Goal: Task Accomplishment & Management: Complete application form

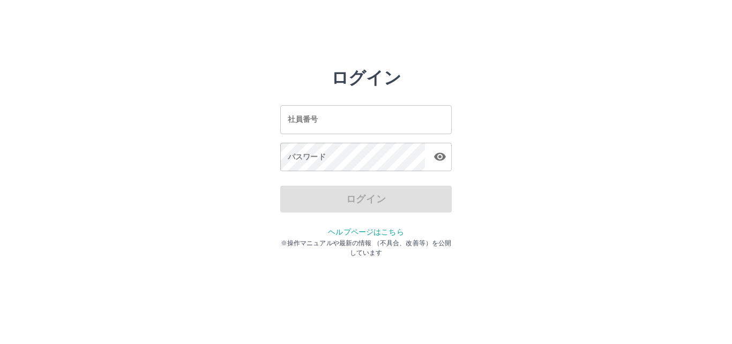
click at [308, 118] on input "社員番号" at bounding box center [366, 119] width 172 height 28
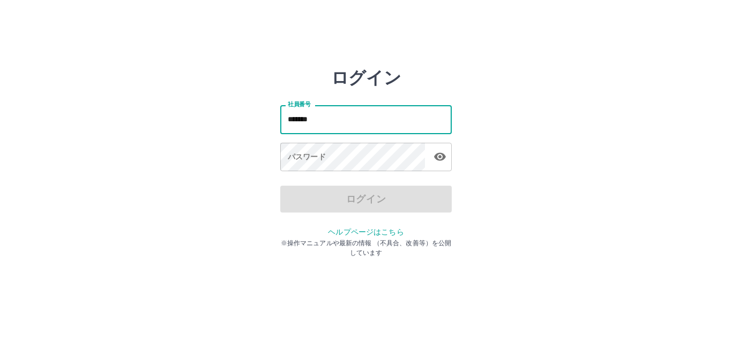
type input "*******"
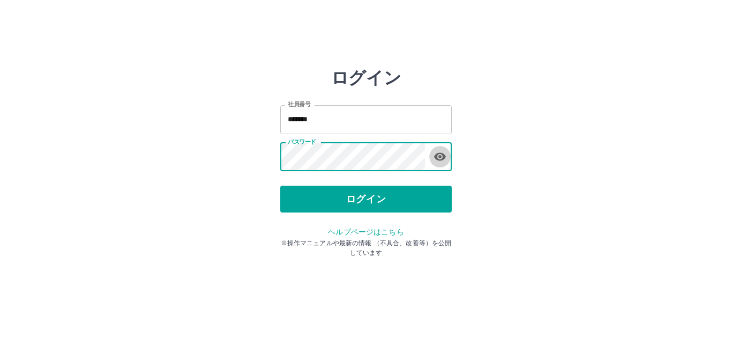
click at [439, 155] on icon "button" at bounding box center [440, 156] width 13 height 13
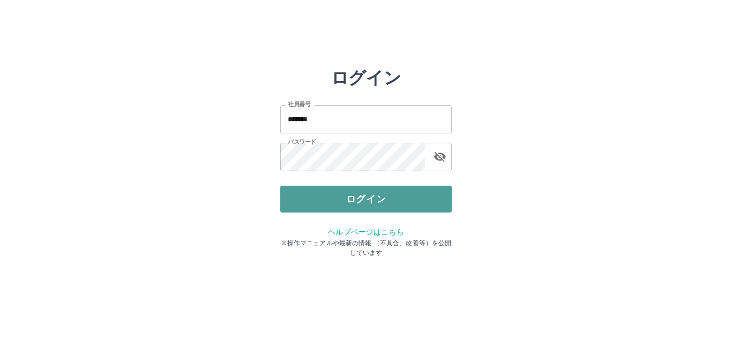
click at [360, 198] on button "ログイン" at bounding box center [366, 198] width 172 height 27
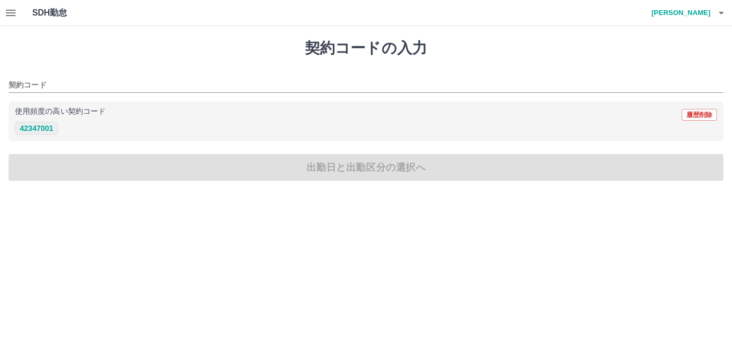
click at [26, 130] on button "42347001" at bounding box center [36, 128] width 43 height 13
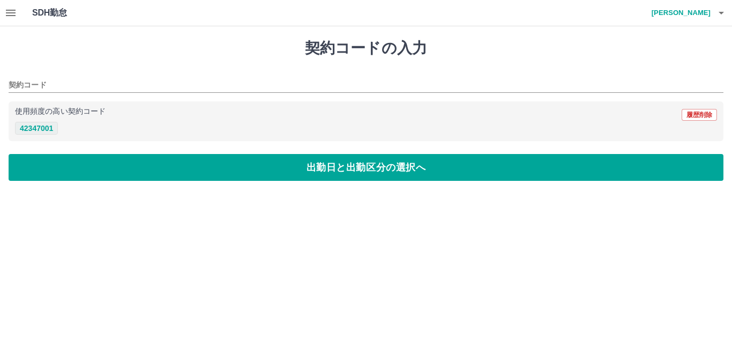
type input "********"
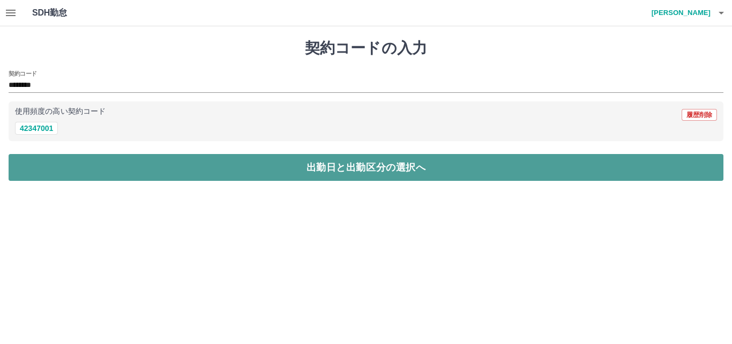
click at [21, 176] on button "出勤日と出勤区分の選択へ" at bounding box center [366, 167] width 715 height 27
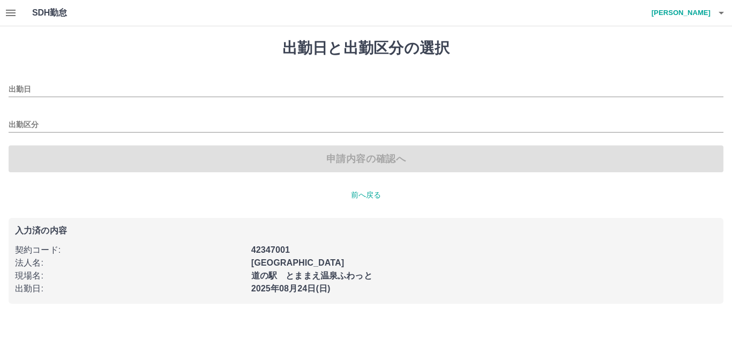
type input "**********"
click at [18, 118] on input "出勤区分" at bounding box center [366, 124] width 715 height 13
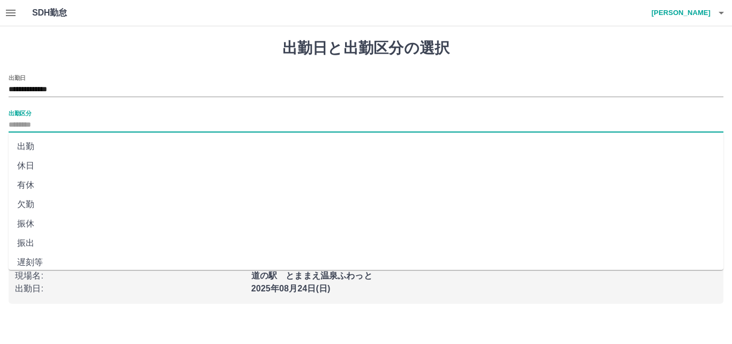
click at [16, 141] on li "出勤" at bounding box center [366, 146] width 715 height 19
type input "**"
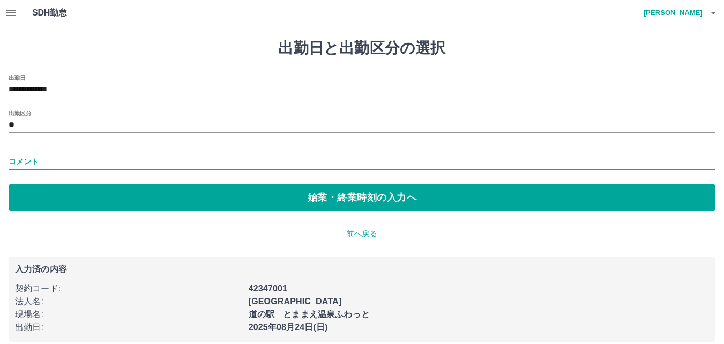
click at [36, 160] on input "コメント" at bounding box center [362, 162] width 707 height 16
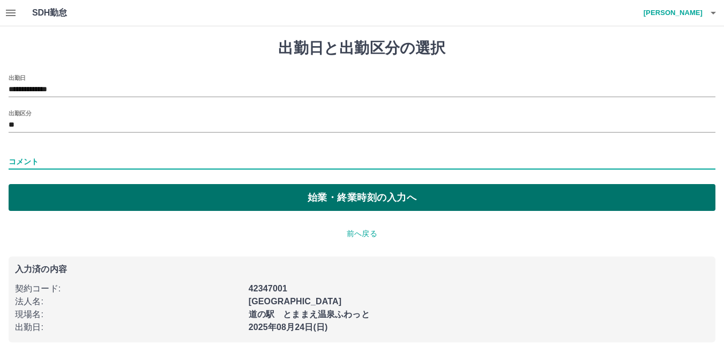
type input "****"
click at [69, 197] on button "始業・終業時刻の入力へ" at bounding box center [362, 197] width 707 height 27
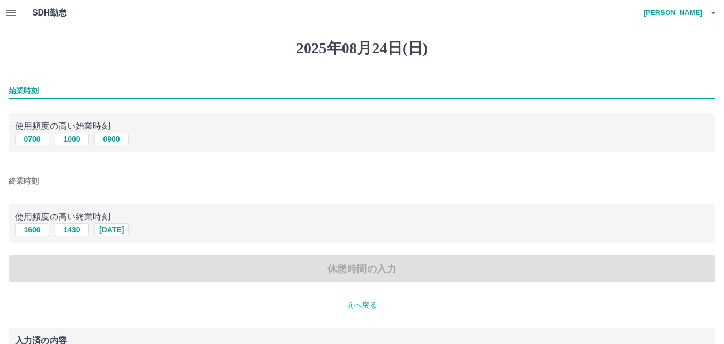
click at [31, 88] on input "始業時刻" at bounding box center [362, 91] width 707 height 16
type input "****"
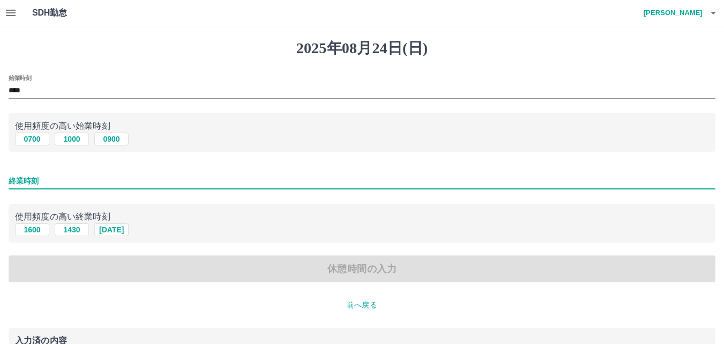
click at [13, 183] on input "終業時刻" at bounding box center [362, 181] width 707 height 16
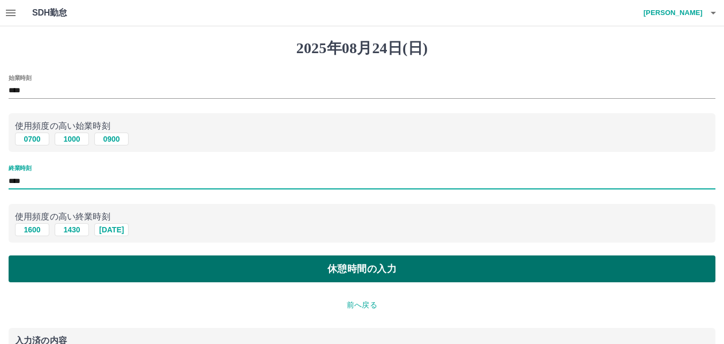
type input "****"
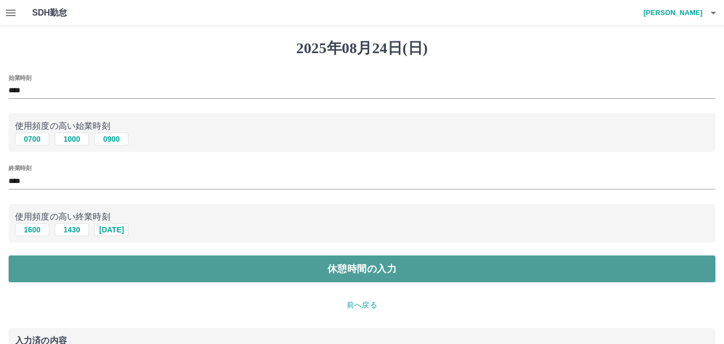
click at [16, 264] on button "休憩時間の入力" at bounding box center [362, 268] width 707 height 27
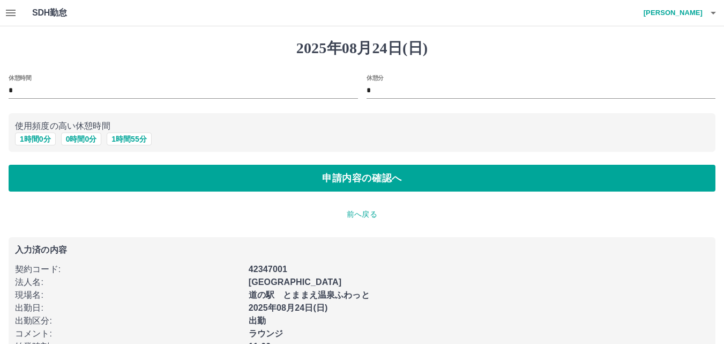
click at [365, 90] on div "休憩分 *" at bounding box center [537, 83] width 358 height 34
click at [369, 93] on input "*" at bounding box center [541, 91] width 349 height 16
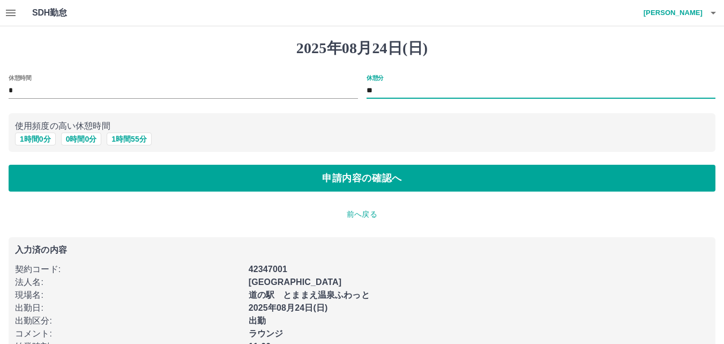
type input "*"
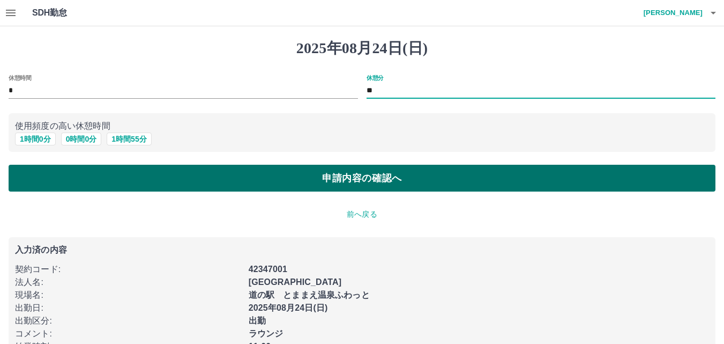
type input "**"
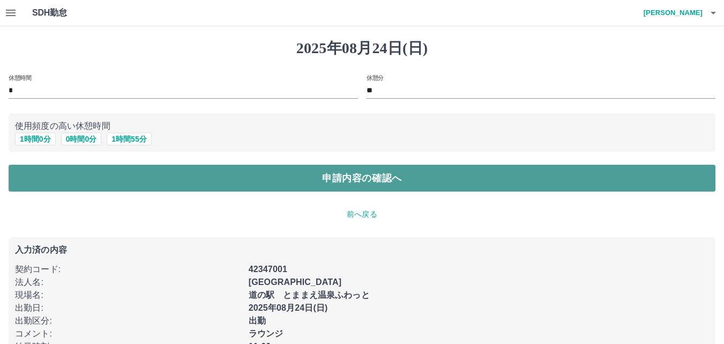
click at [323, 180] on button "申請内容の確認へ" at bounding box center [362, 178] width 707 height 27
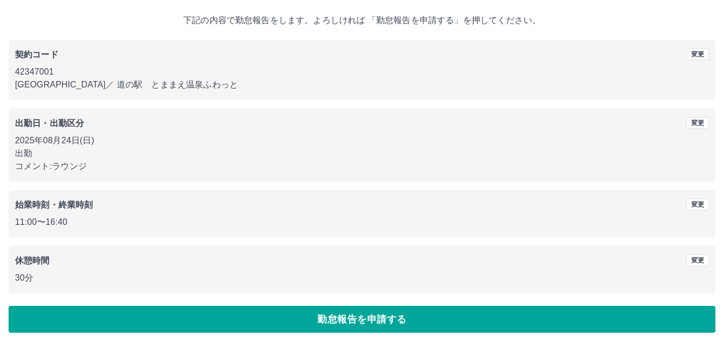
scroll to position [58, 0]
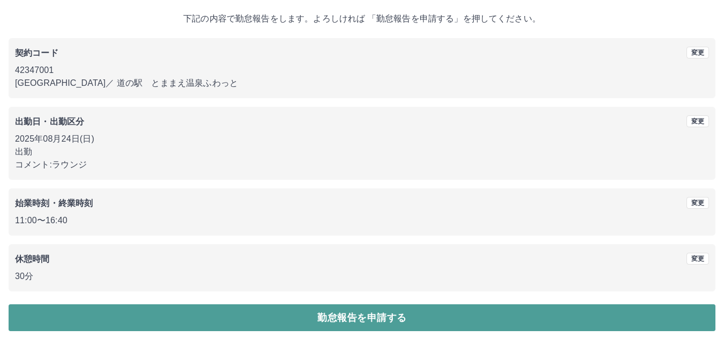
click at [317, 314] on button "勤怠報告を申請する" at bounding box center [362, 317] width 707 height 27
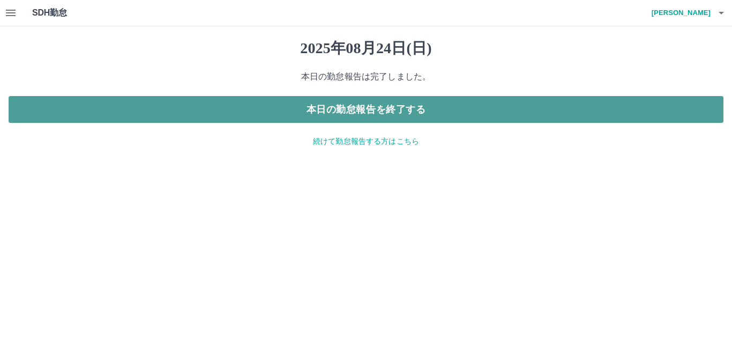
click at [345, 105] on button "本日の勤怠報告を終了する" at bounding box center [366, 109] width 715 height 27
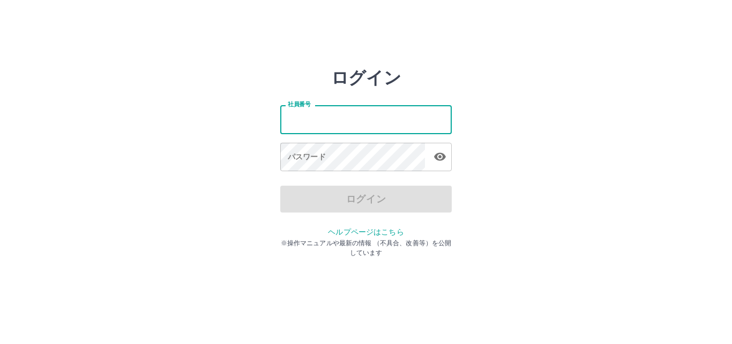
click at [286, 123] on input "社員番号" at bounding box center [366, 119] width 172 height 28
type input "*******"
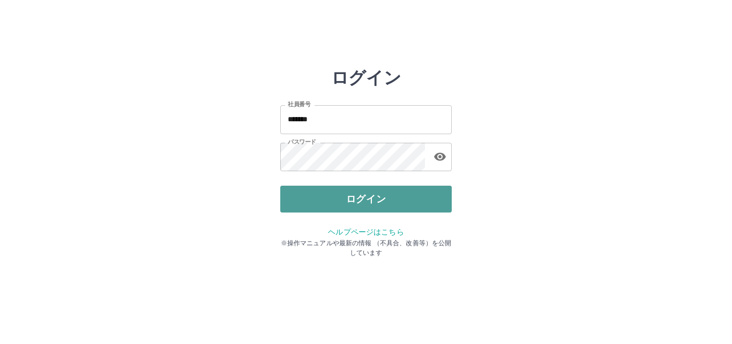
click at [332, 205] on button "ログイン" at bounding box center [366, 198] width 172 height 27
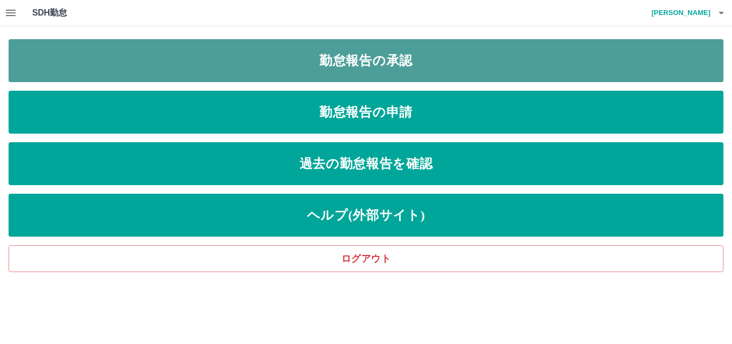
click at [429, 64] on link "勤怠報告の承認" at bounding box center [366, 60] width 715 height 43
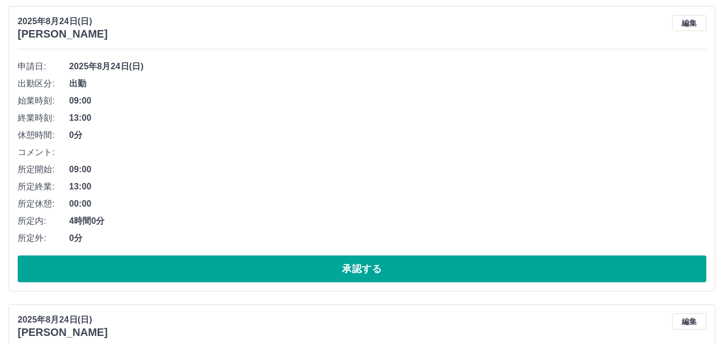
scroll to position [429, 0]
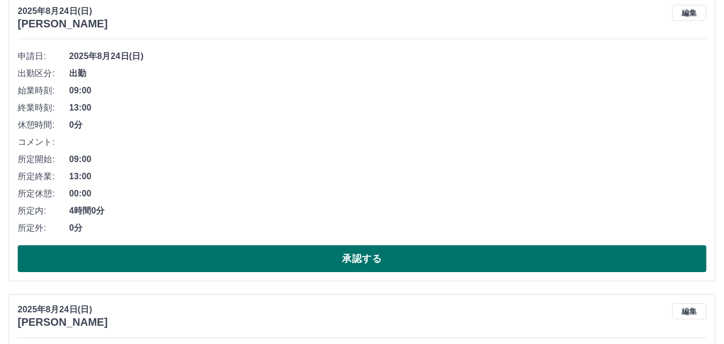
click at [430, 261] on button "承認する" at bounding box center [362, 258] width 689 height 27
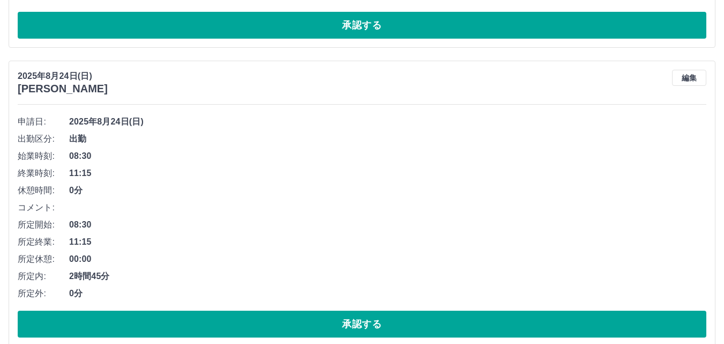
scroll to position [720, 0]
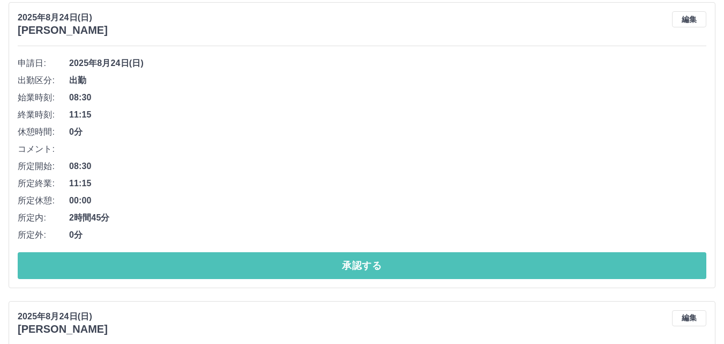
click at [418, 263] on button "承認する" at bounding box center [362, 265] width 689 height 27
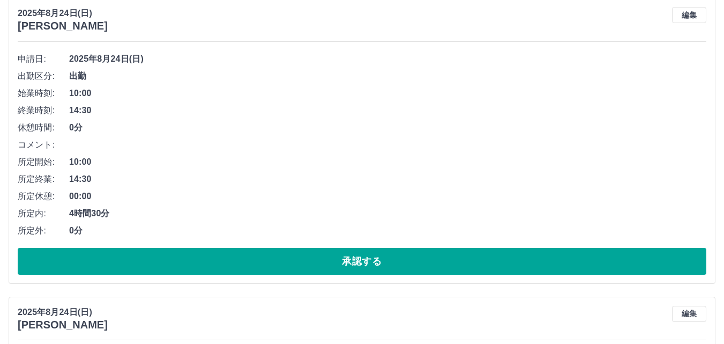
scroll to position [743, 0]
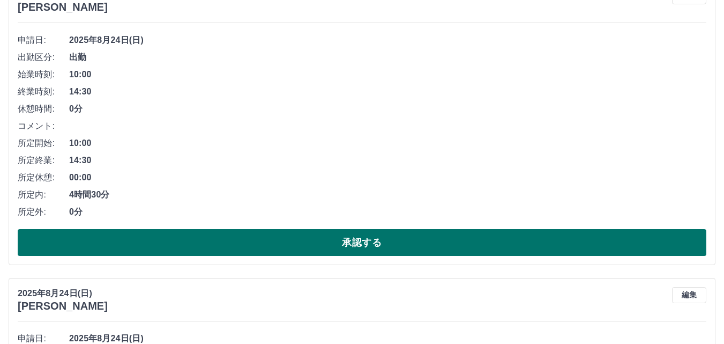
click at [444, 245] on button "承認する" at bounding box center [362, 242] width 689 height 27
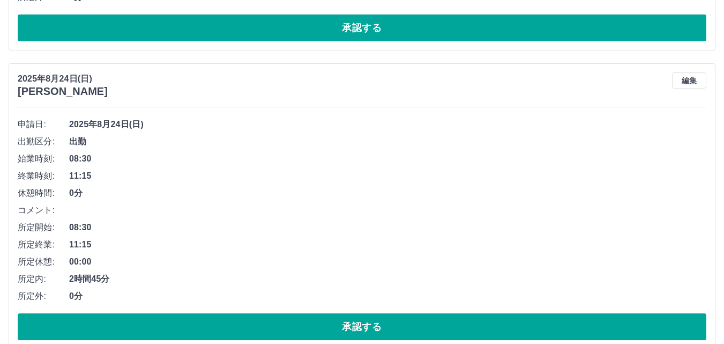
scroll to position [713, 0]
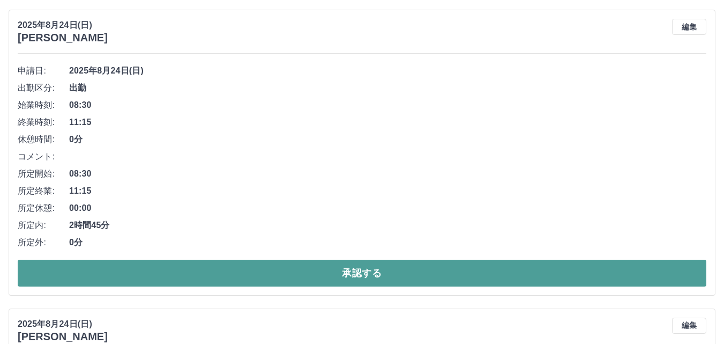
click at [453, 283] on button "承認する" at bounding box center [362, 272] width 689 height 27
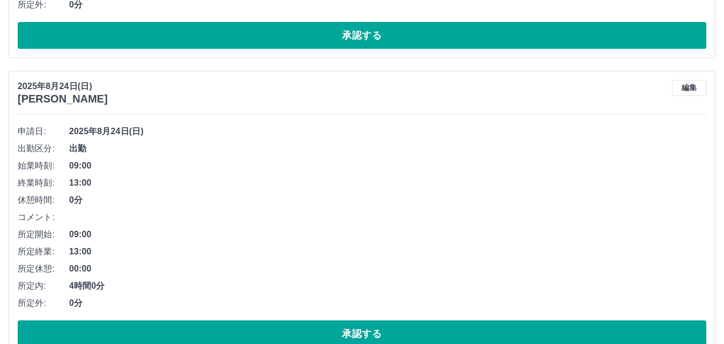
scroll to position [1004, 0]
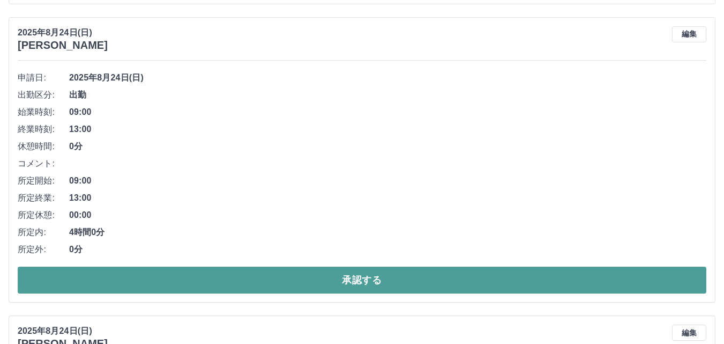
click at [463, 284] on button "承認する" at bounding box center [362, 279] width 689 height 27
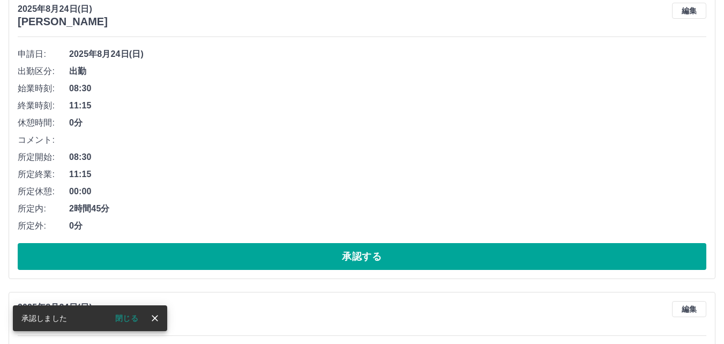
scroll to position [1028, 0]
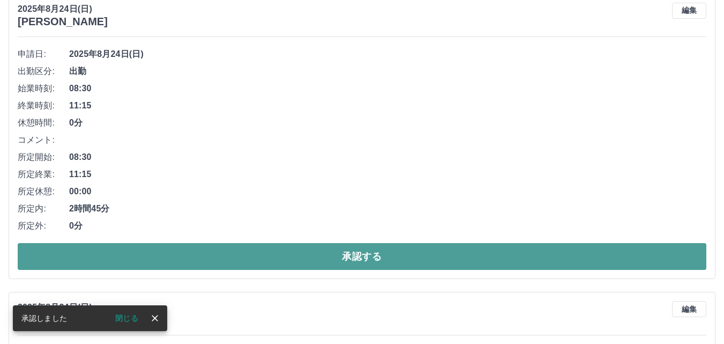
click at [414, 262] on button "承認する" at bounding box center [362, 256] width 689 height 27
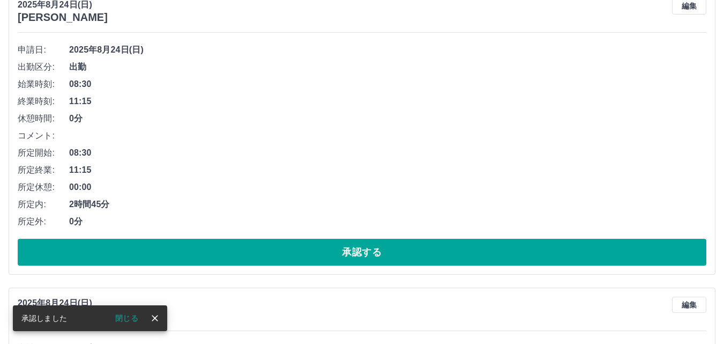
scroll to position [1051, 0]
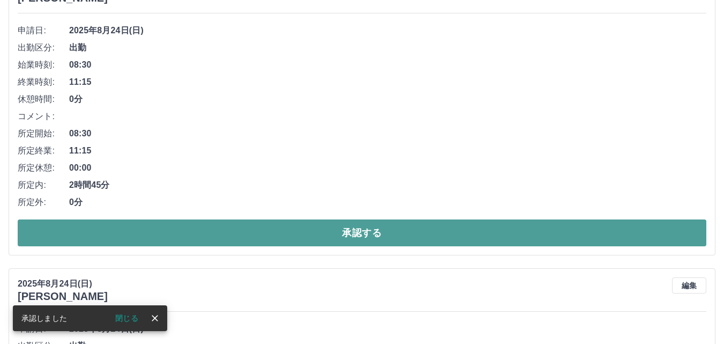
click at [414, 235] on button "承認する" at bounding box center [362, 232] width 689 height 27
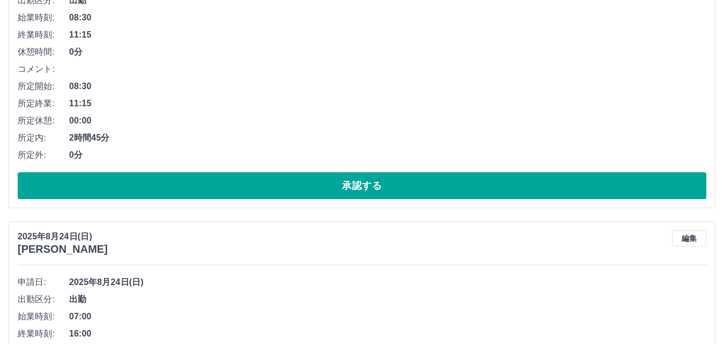
scroll to position [1343, 0]
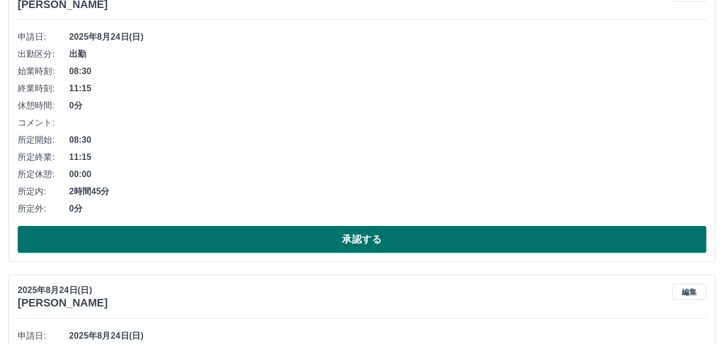
click at [479, 240] on button "承認する" at bounding box center [362, 239] width 689 height 27
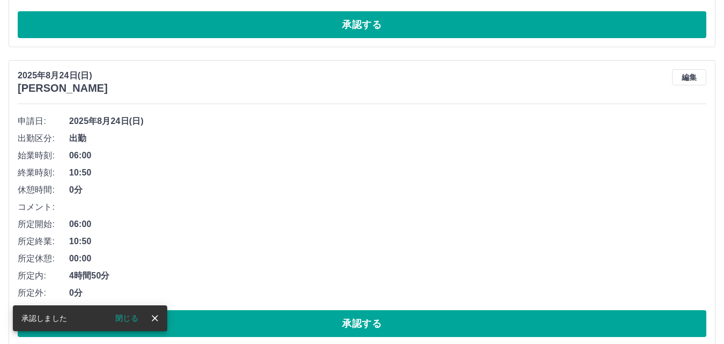
scroll to position [1259, 0]
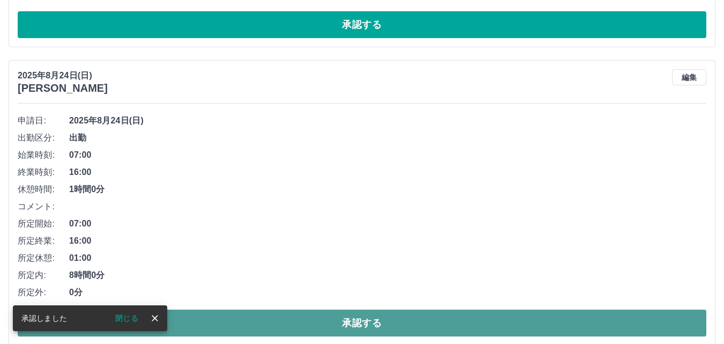
click at [464, 319] on button "承認する" at bounding box center [362, 322] width 689 height 27
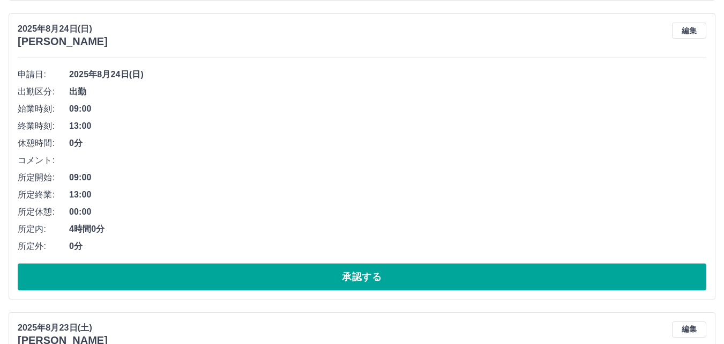
scroll to position [1604, 0]
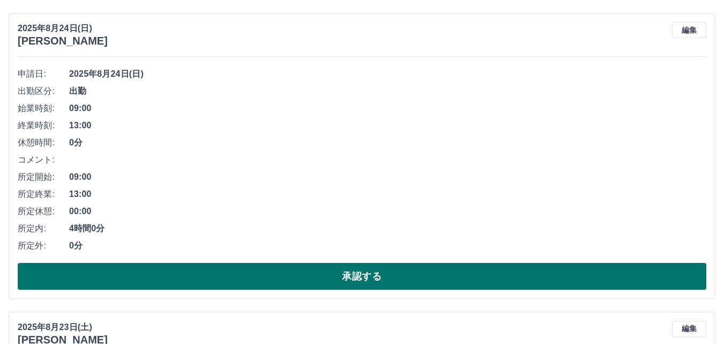
click at [430, 283] on button "承認する" at bounding box center [362, 276] width 689 height 27
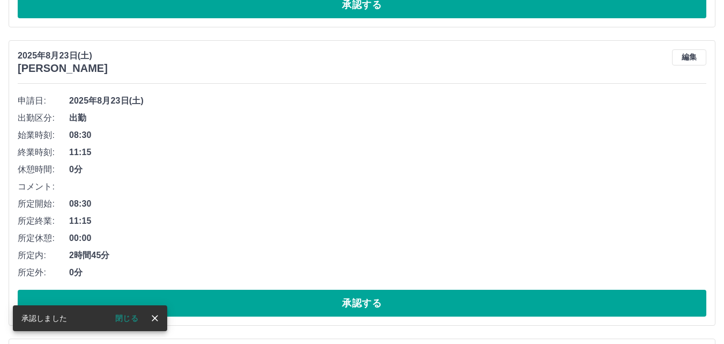
scroll to position [1627, 0]
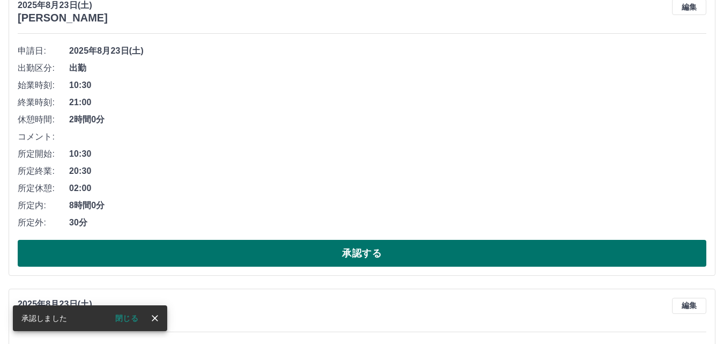
click at [392, 254] on button "承認する" at bounding box center [362, 253] width 689 height 27
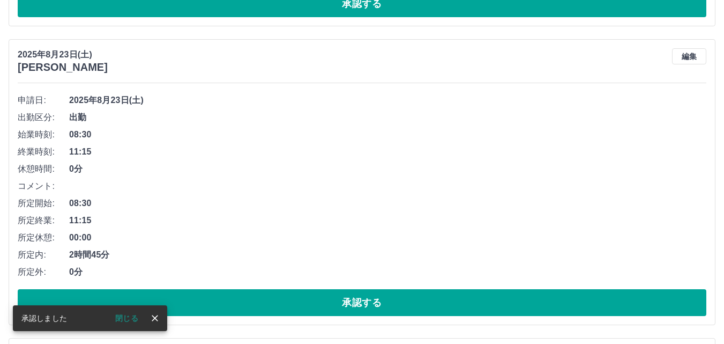
scroll to position [1597, 0]
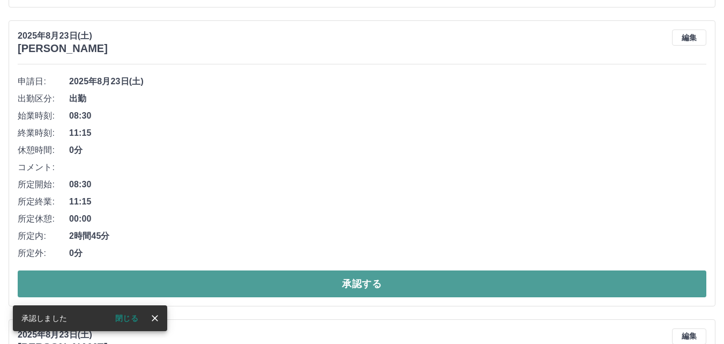
click at [377, 294] on button "承認する" at bounding box center [362, 283] width 689 height 27
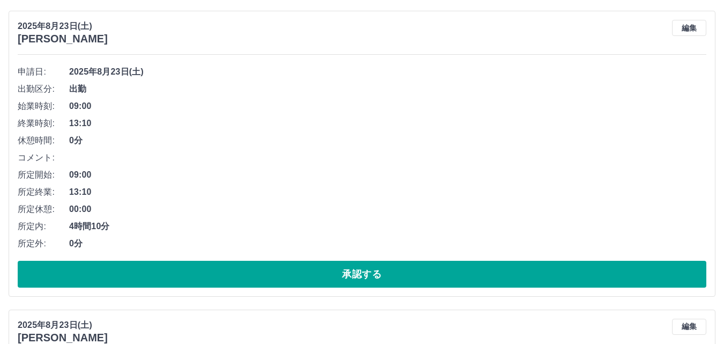
scroll to position [1662, 0]
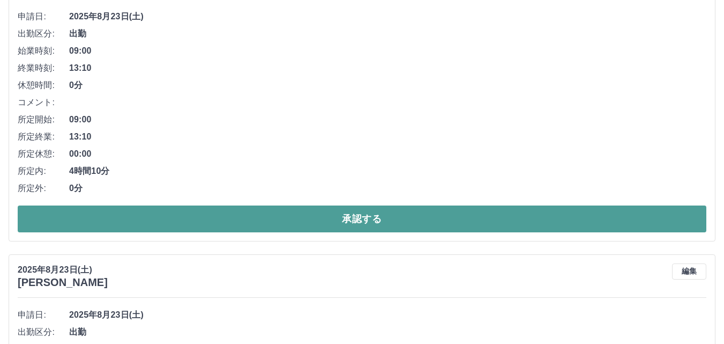
click at [489, 225] on button "承認する" at bounding box center [362, 218] width 689 height 27
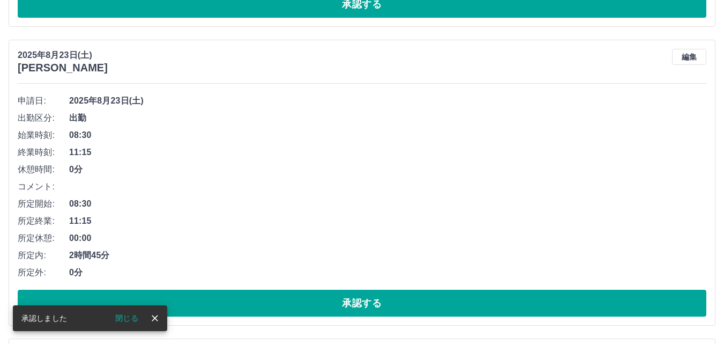
scroll to position [1631, 0]
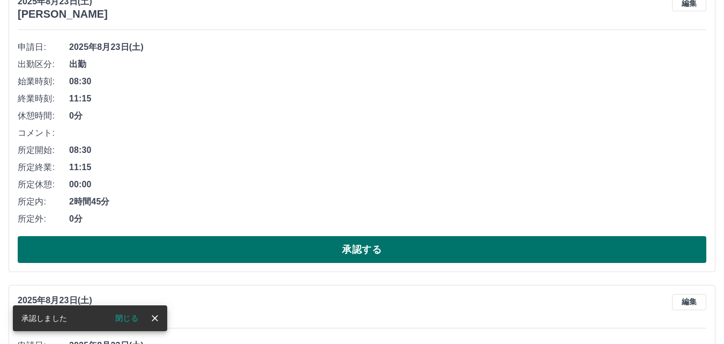
click at [464, 256] on button "承認する" at bounding box center [362, 249] width 689 height 27
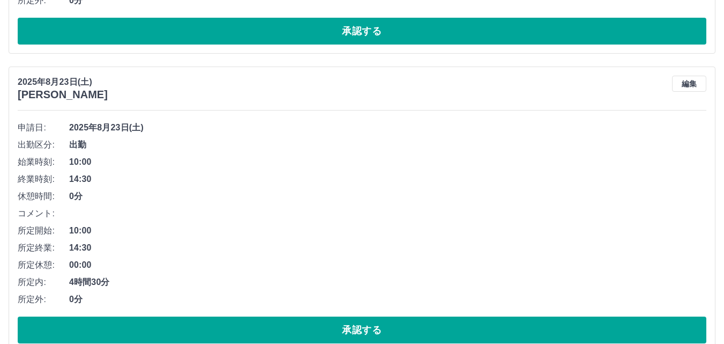
scroll to position [1601, 0]
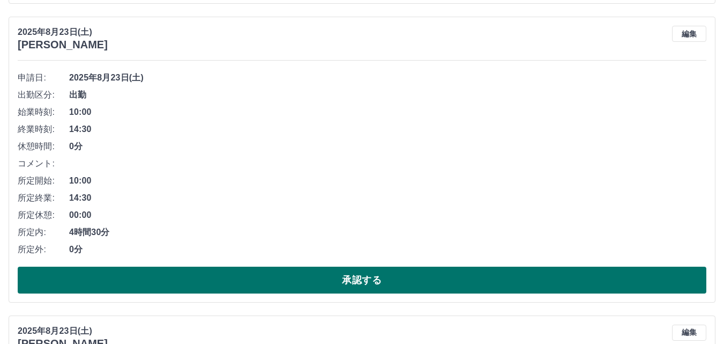
click at [452, 280] on button "承認する" at bounding box center [362, 279] width 689 height 27
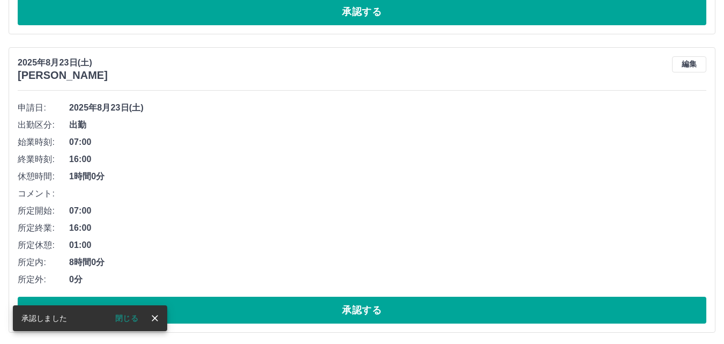
scroll to position [1570, 0]
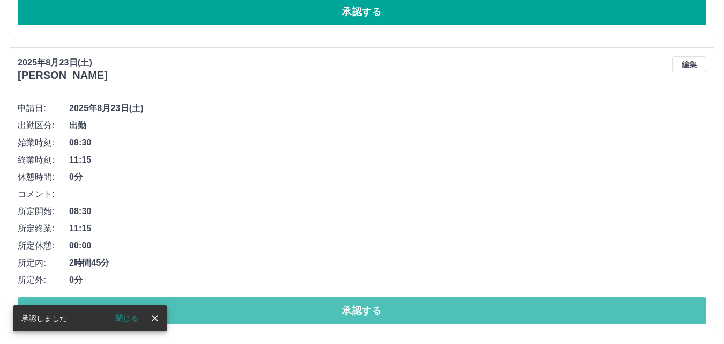
click at [442, 316] on button "承認する" at bounding box center [362, 310] width 689 height 27
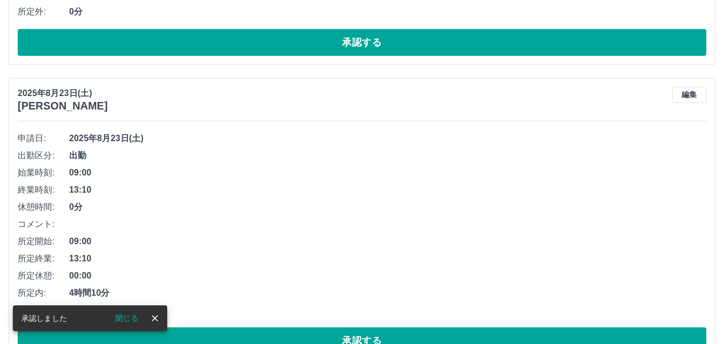
scroll to position [1593, 0]
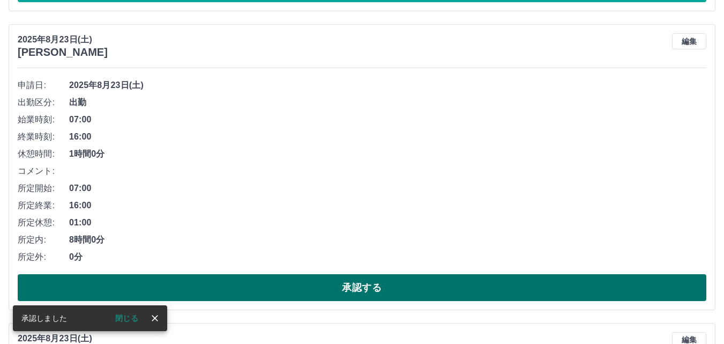
click at [406, 287] on button "承認する" at bounding box center [362, 287] width 689 height 27
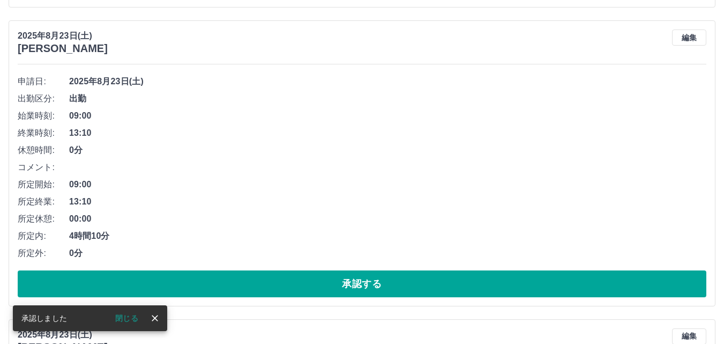
scroll to position [1616, 0]
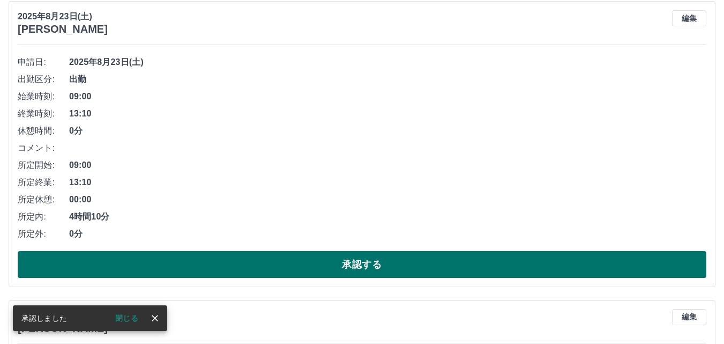
click at [403, 274] on button "承認する" at bounding box center [362, 264] width 689 height 27
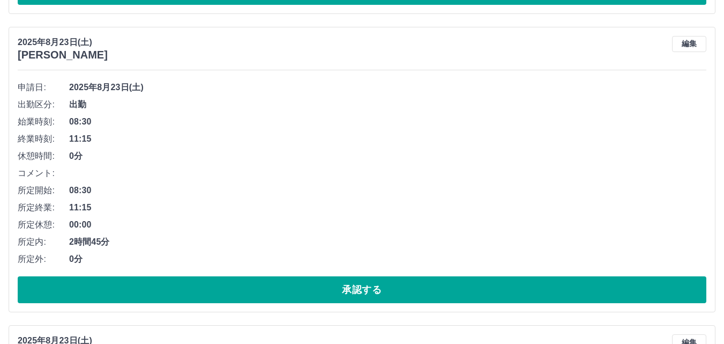
scroll to position [1907, 0]
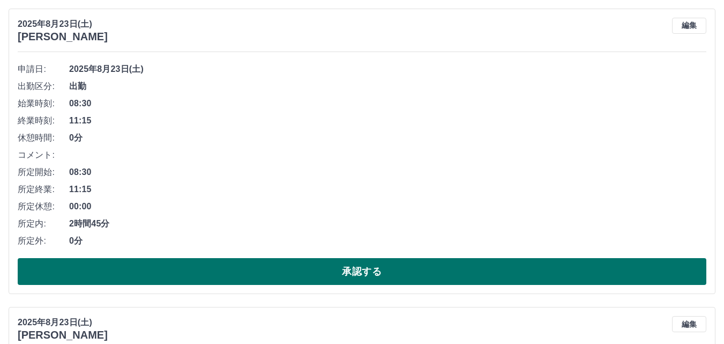
click at [434, 271] on button "承認する" at bounding box center [362, 271] width 689 height 27
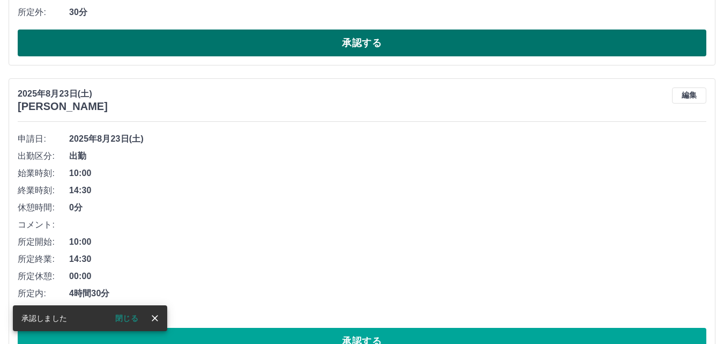
scroll to position [1877, 0]
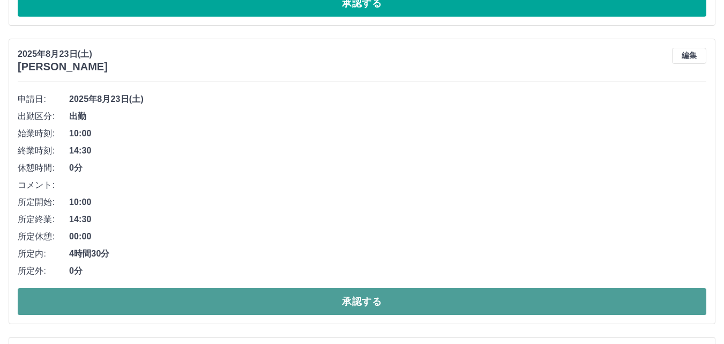
click at [421, 302] on button "承認する" at bounding box center [362, 301] width 689 height 27
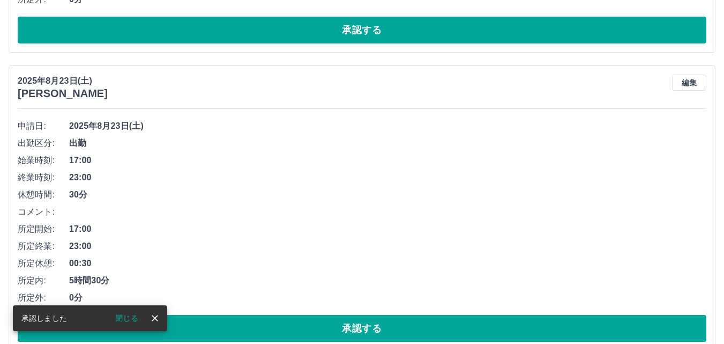
scroll to position [1901, 0]
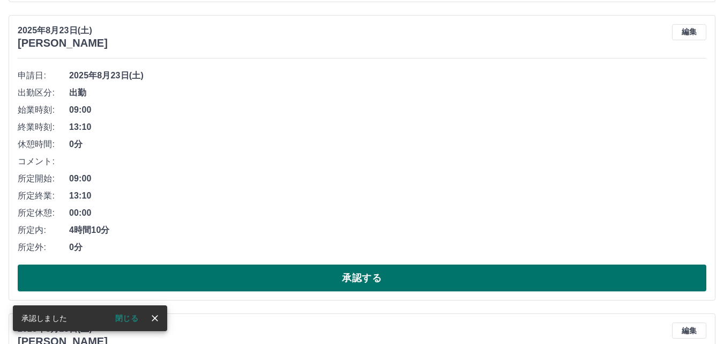
click at [448, 280] on button "承認する" at bounding box center [362, 277] width 689 height 27
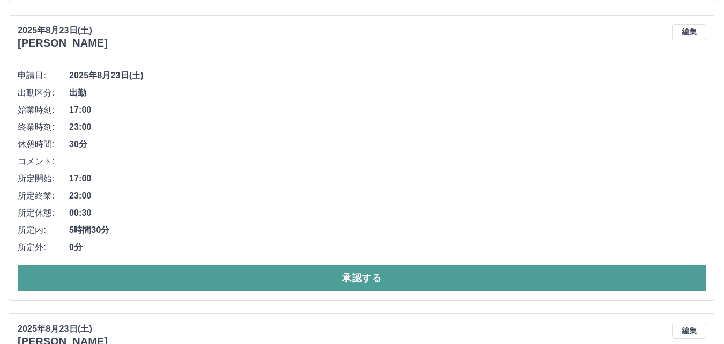
click at [420, 280] on button "承認する" at bounding box center [362, 277] width 689 height 27
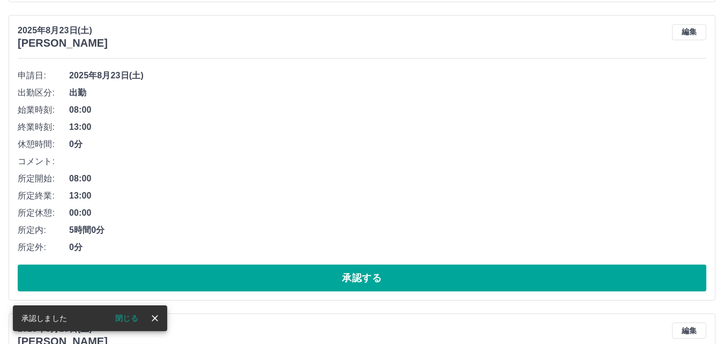
click at [420, 280] on button "承認する" at bounding box center [362, 277] width 689 height 27
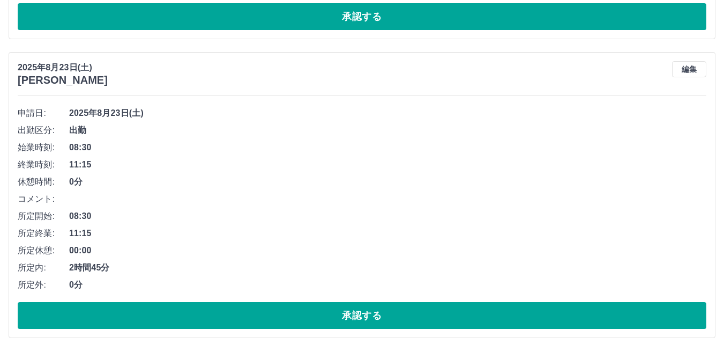
scroll to position [2460, 0]
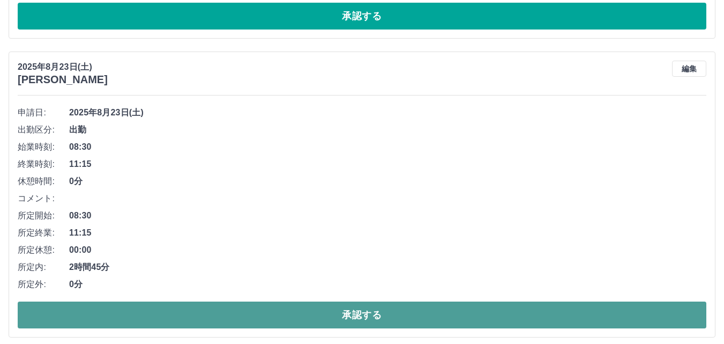
click at [420, 317] on button "承認する" at bounding box center [362, 314] width 689 height 27
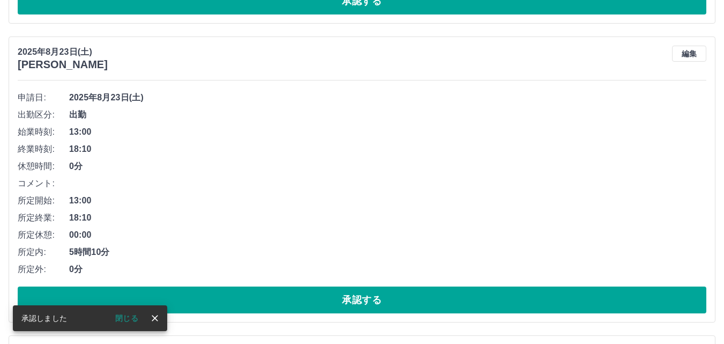
scroll to position [2483, 0]
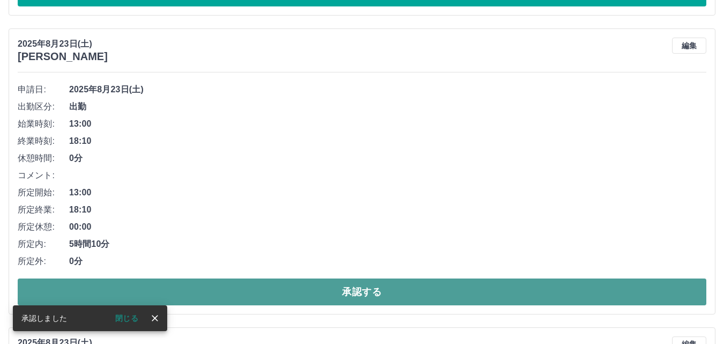
click at [405, 292] on button "承認する" at bounding box center [362, 291] width 689 height 27
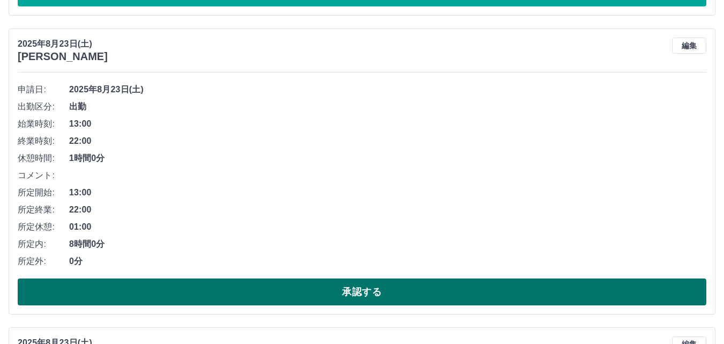
click at [291, 299] on button "承認する" at bounding box center [362, 291] width 689 height 27
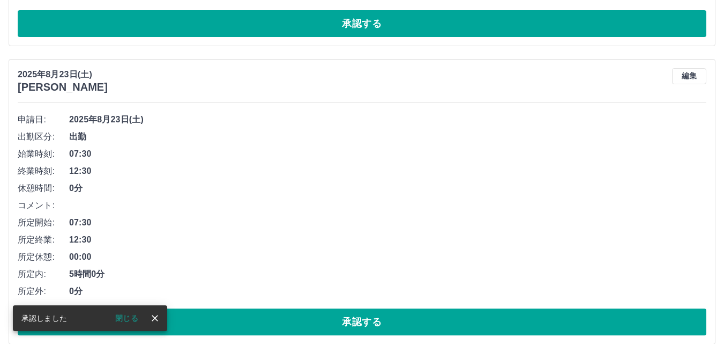
scroll to position [2805, 0]
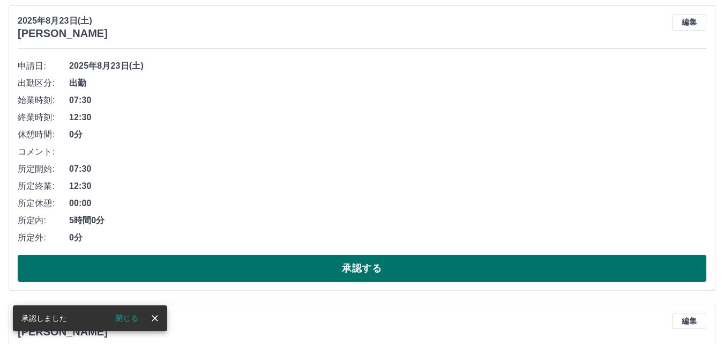
click at [306, 269] on button "承認する" at bounding box center [362, 268] width 689 height 27
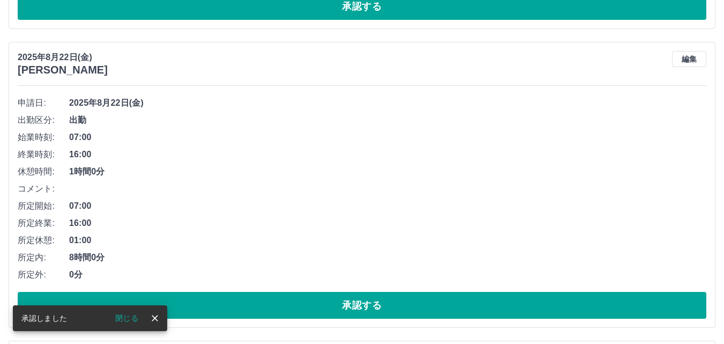
scroll to position [3418, 0]
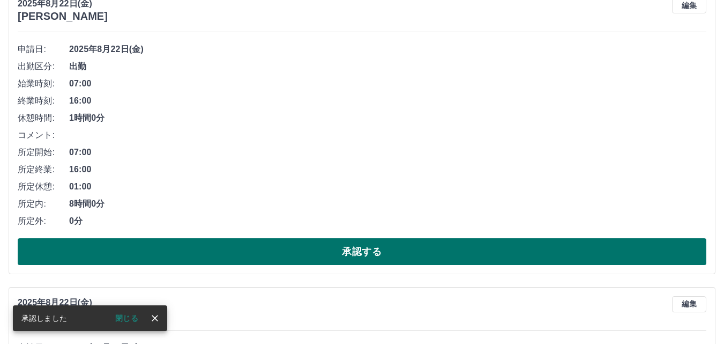
click at [397, 250] on button "承認する" at bounding box center [362, 251] width 689 height 27
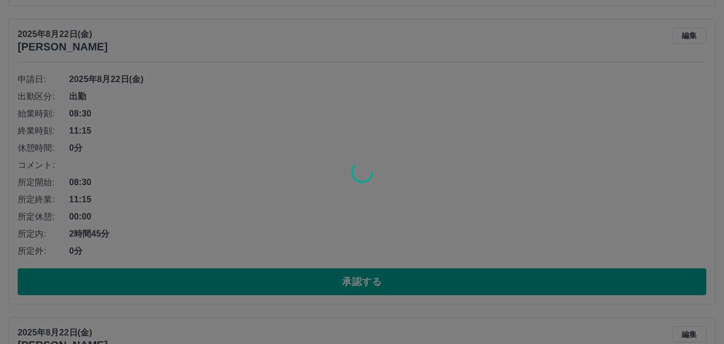
scroll to position [3388, 0]
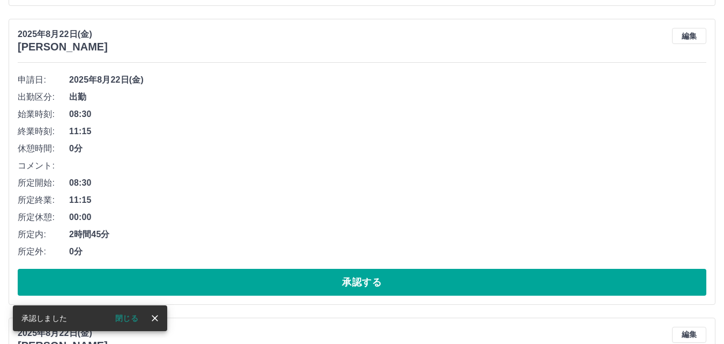
click at [397, 284] on button "承認する" at bounding box center [362, 282] width 689 height 27
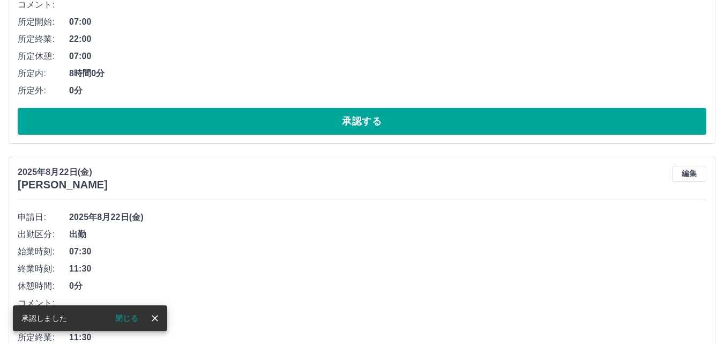
scroll to position [3441, 0]
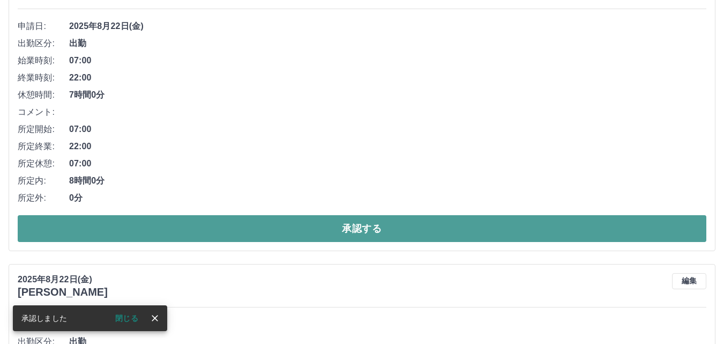
click at [337, 240] on button "承認する" at bounding box center [362, 228] width 689 height 27
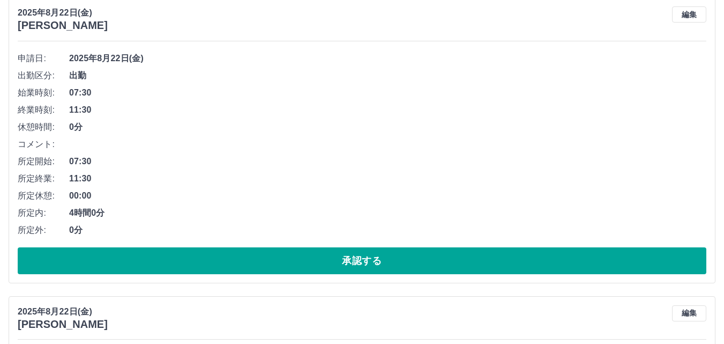
scroll to position [3411, 0]
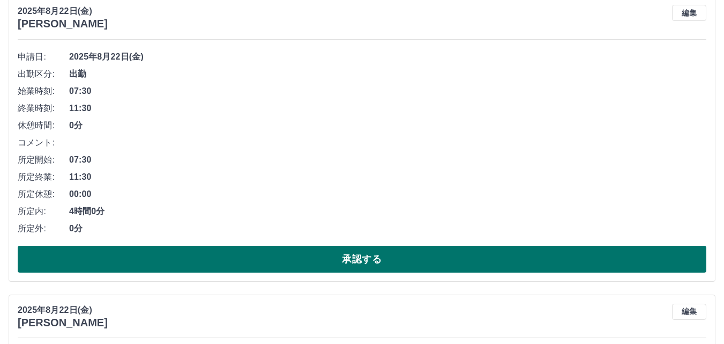
click at [347, 268] on button "承認する" at bounding box center [362, 258] width 689 height 27
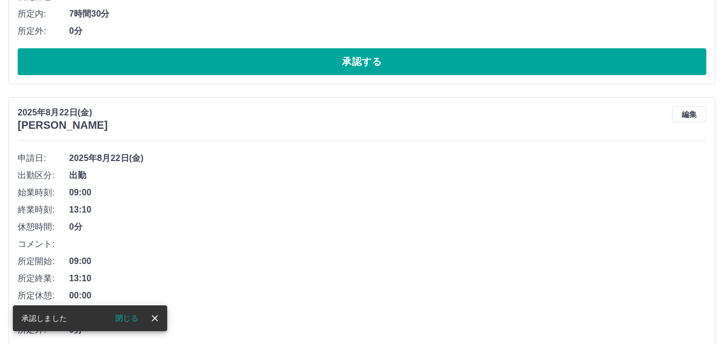
scroll to position [3380, 0]
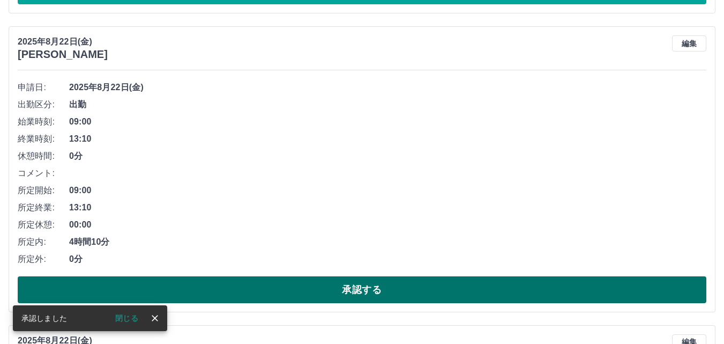
click at [327, 291] on button "承認する" at bounding box center [362, 289] width 689 height 27
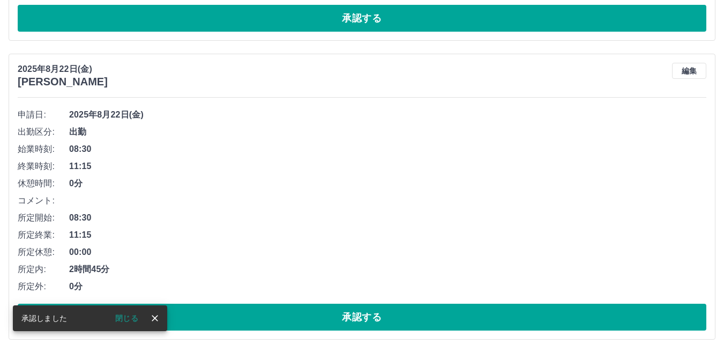
scroll to position [3403, 0]
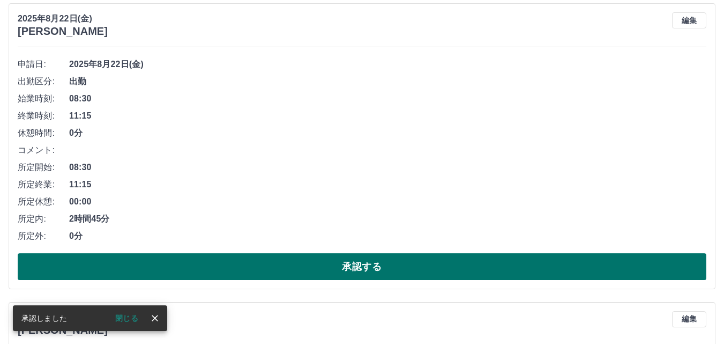
click at [319, 274] on button "承認する" at bounding box center [362, 266] width 689 height 27
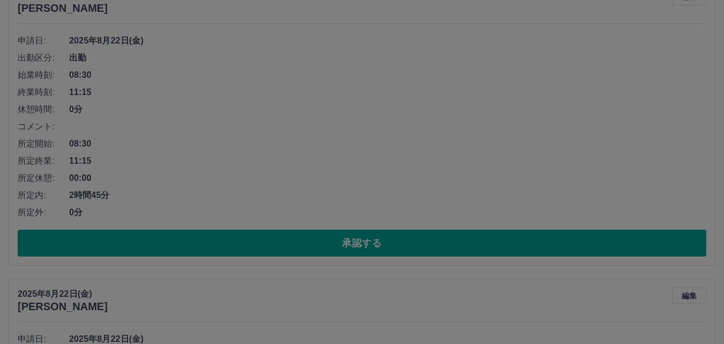
scroll to position [3426, 0]
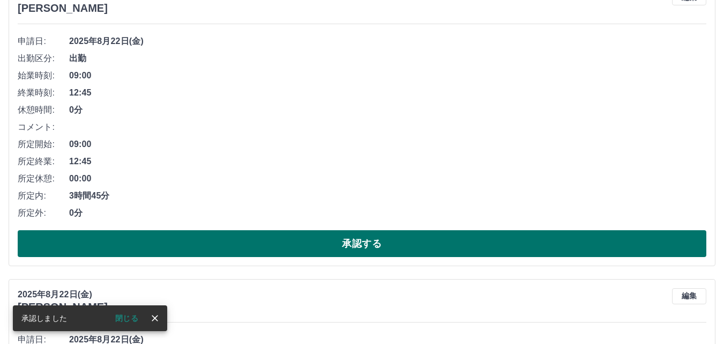
click at [330, 252] on button "承認する" at bounding box center [362, 243] width 689 height 27
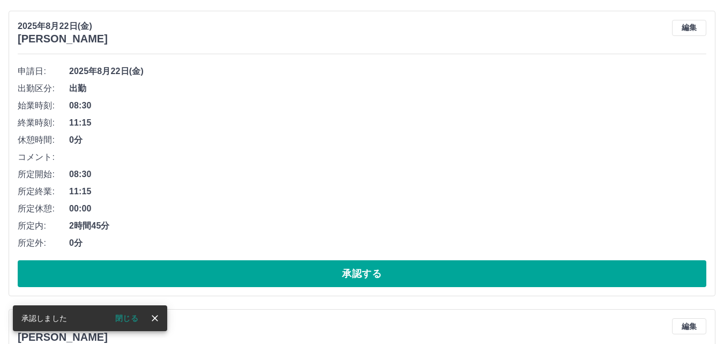
scroll to position [3396, 0]
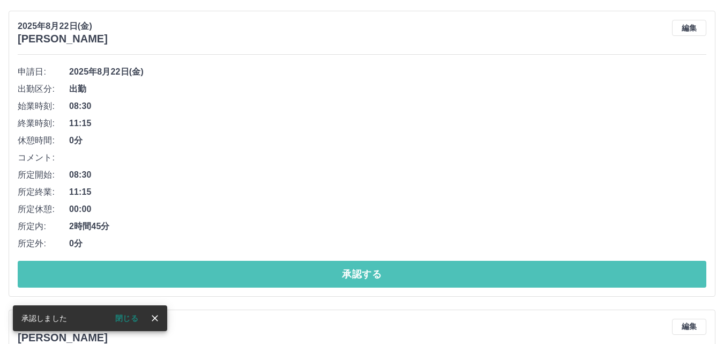
click at [321, 282] on button "承認する" at bounding box center [362, 273] width 689 height 27
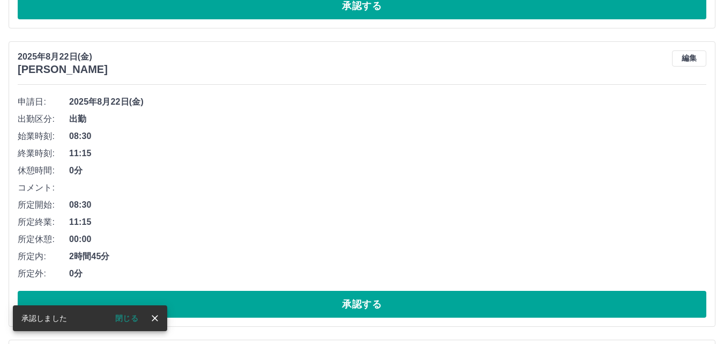
scroll to position [3365, 0]
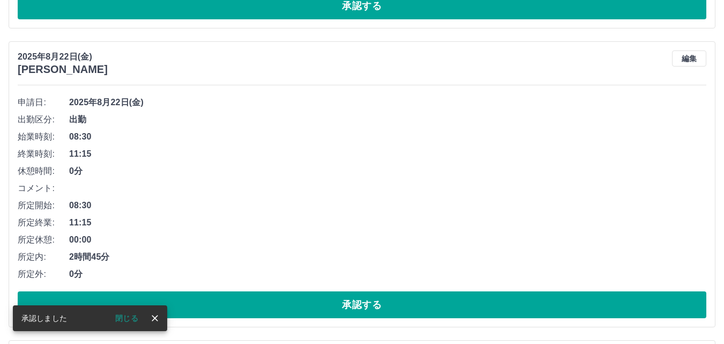
click at [331, 307] on button "承認する" at bounding box center [362, 304] width 689 height 27
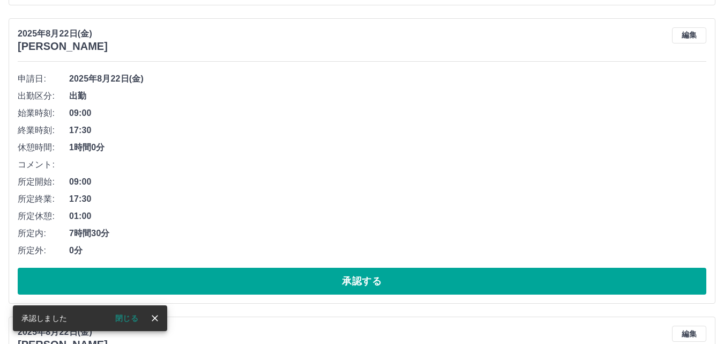
scroll to position [3388, 0]
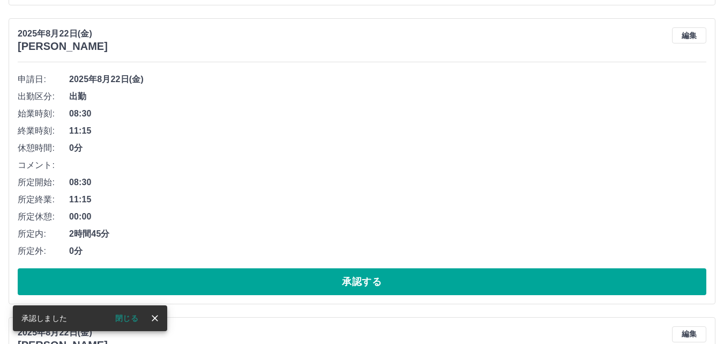
click at [330, 285] on button "承認する" at bounding box center [362, 281] width 689 height 27
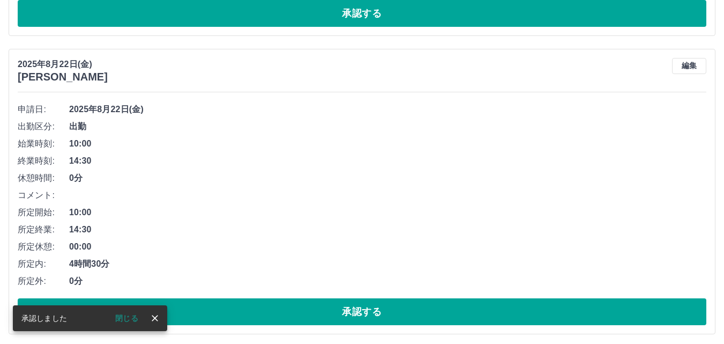
scroll to position [3358, 0]
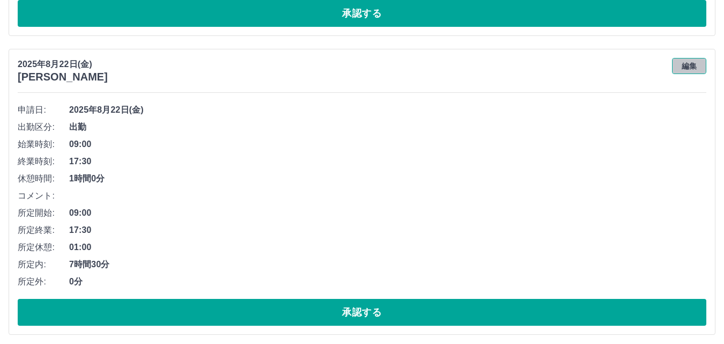
click at [696, 69] on button "編集" at bounding box center [689, 66] width 34 height 16
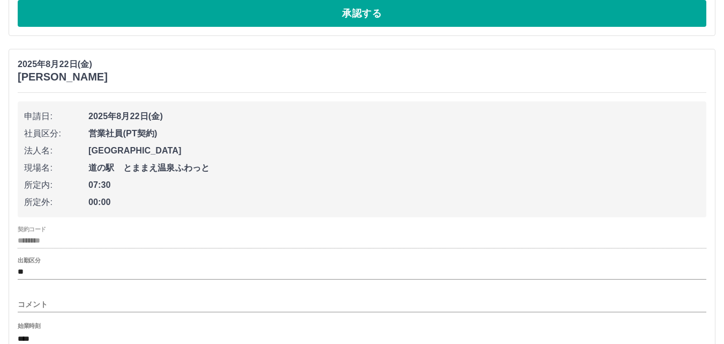
click at [69, 308] on input "コメント" at bounding box center [362, 304] width 689 height 16
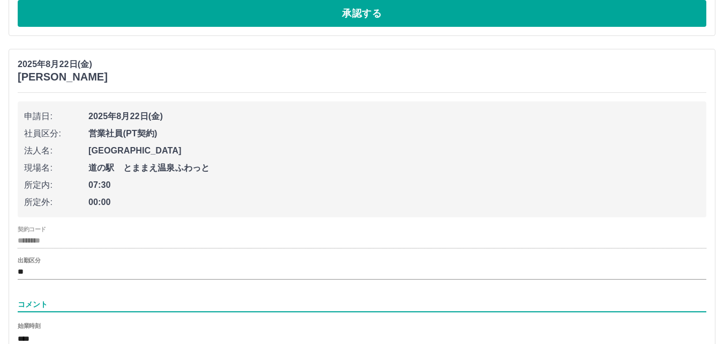
type input "****"
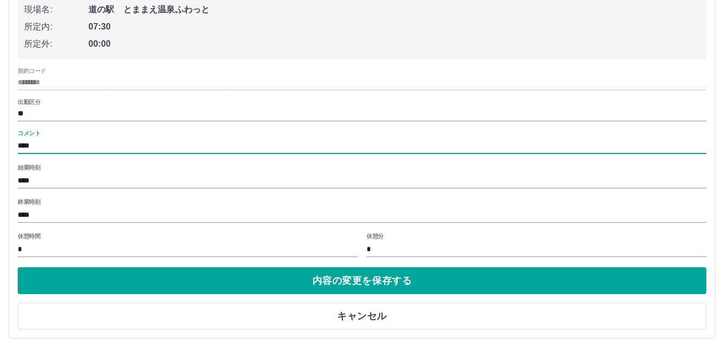
scroll to position [3518, 0]
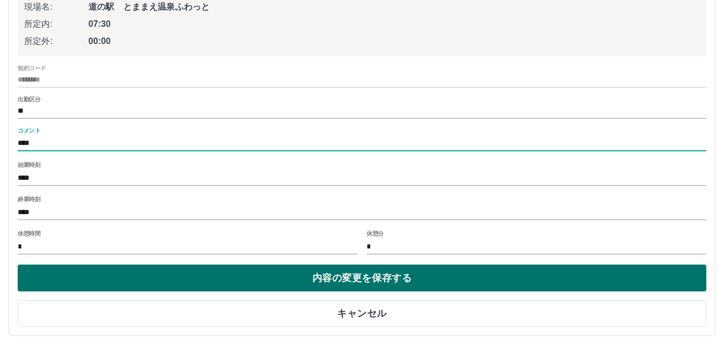
click at [336, 274] on button "内容の変更を保存する" at bounding box center [362, 277] width 689 height 27
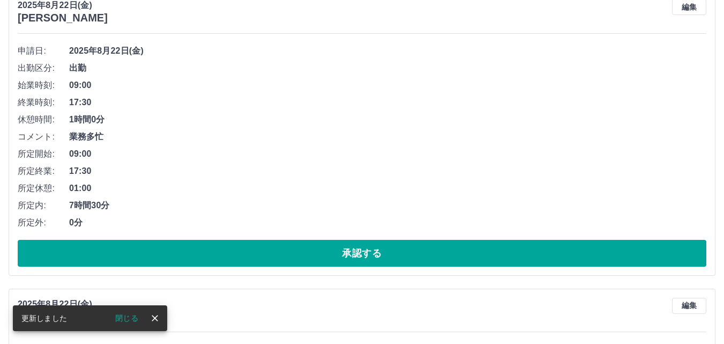
scroll to position [3465, 0]
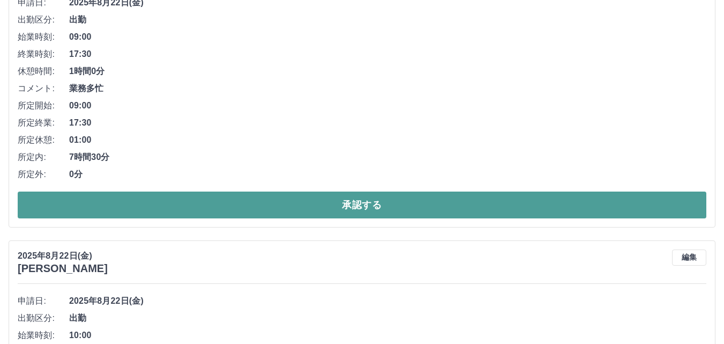
click at [319, 216] on button "承認する" at bounding box center [362, 204] width 689 height 27
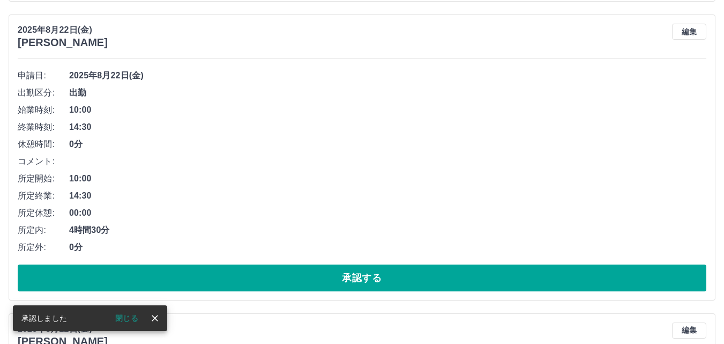
scroll to position [3411, 0]
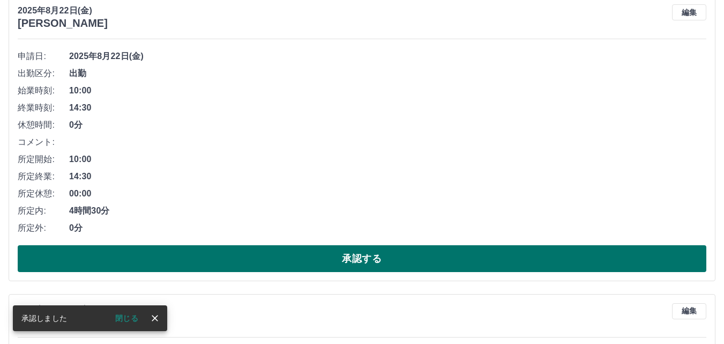
click at [383, 261] on button "承認する" at bounding box center [362, 258] width 689 height 27
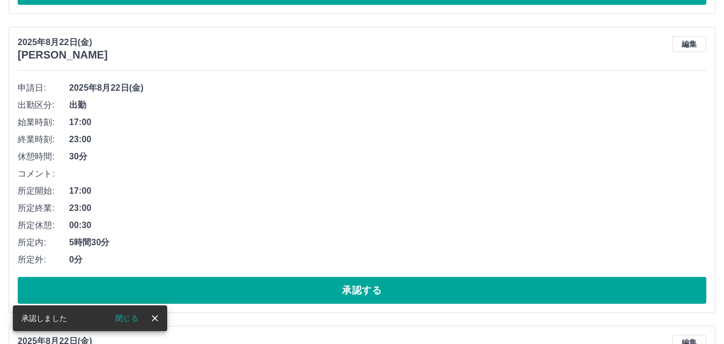
scroll to position [3381, 0]
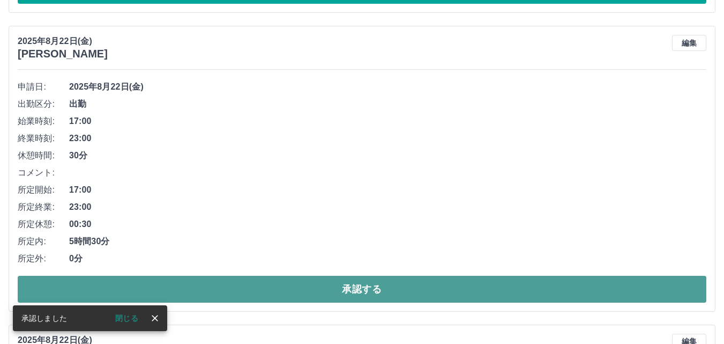
click at [366, 292] on button "承認する" at bounding box center [362, 289] width 689 height 27
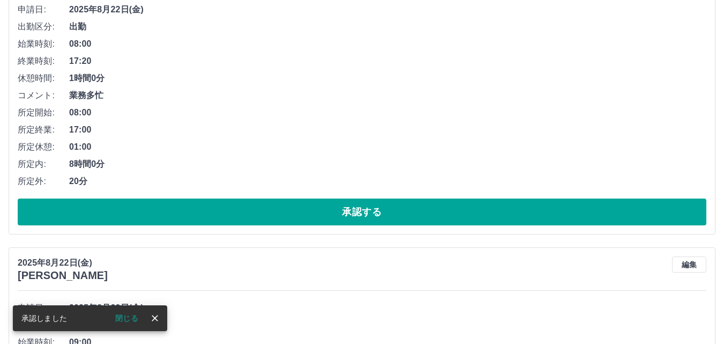
scroll to position [3702, 0]
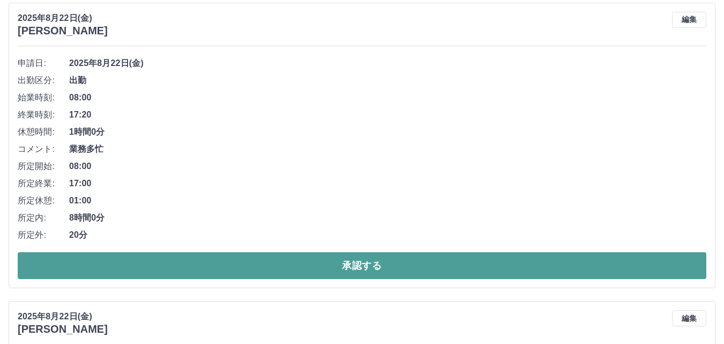
click at [402, 269] on button "承認する" at bounding box center [362, 265] width 689 height 27
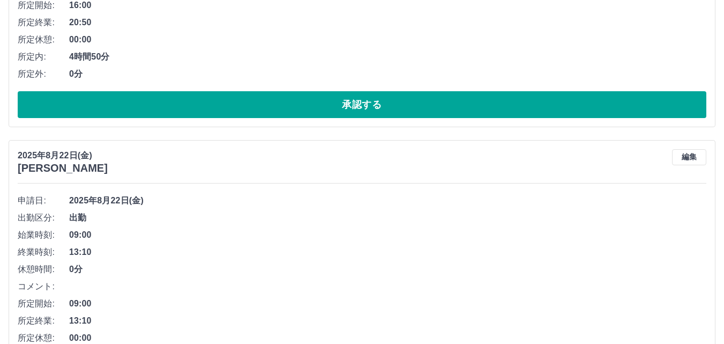
scroll to position [3672, 0]
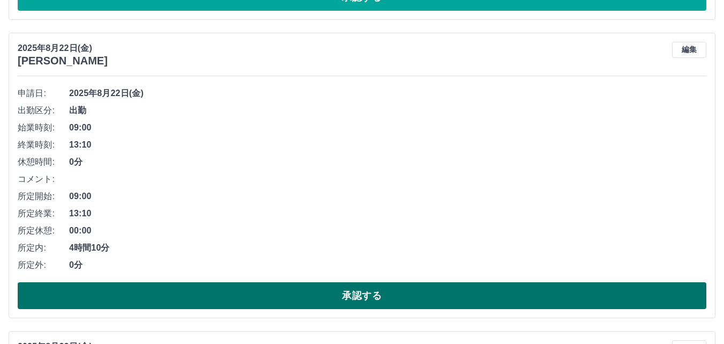
click at [374, 303] on button "承認する" at bounding box center [362, 295] width 689 height 27
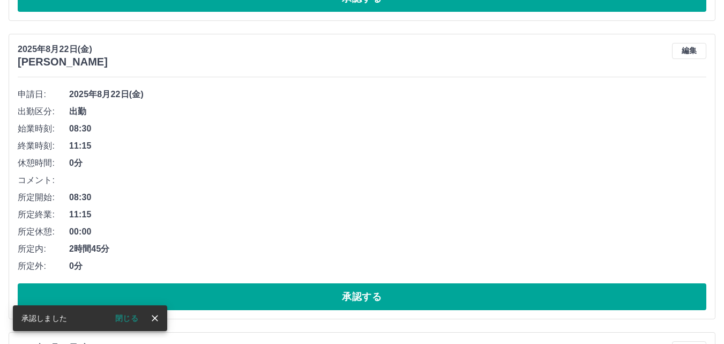
scroll to position [3696, 0]
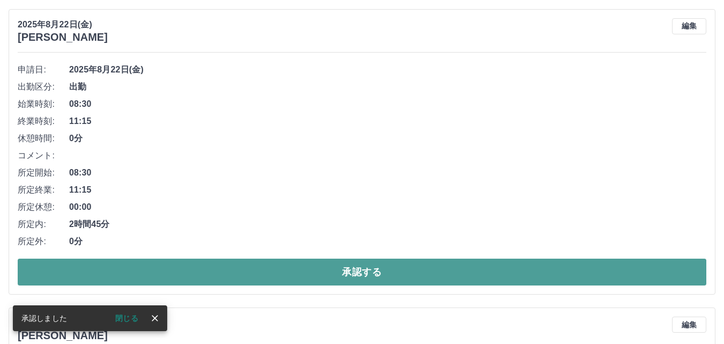
click at [391, 280] on button "承認する" at bounding box center [362, 271] width 689 height 27
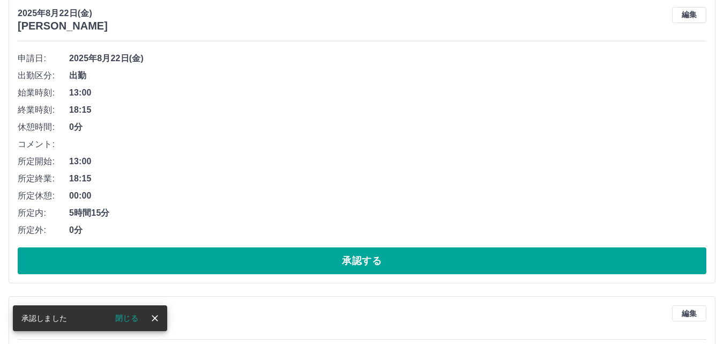
scroll to position [3719, 0]
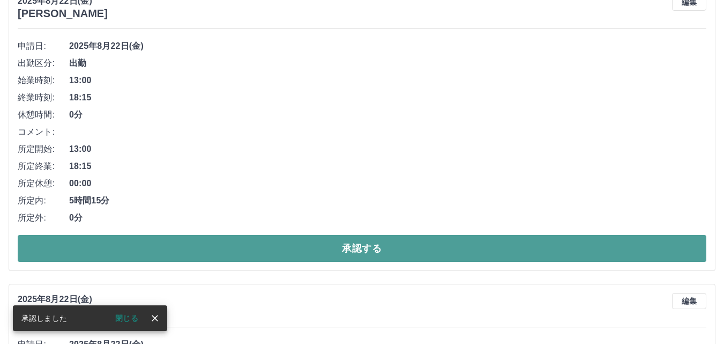
click at [388, 251] on button "承認する" at bounding box center [362, 248] width 689 height 27
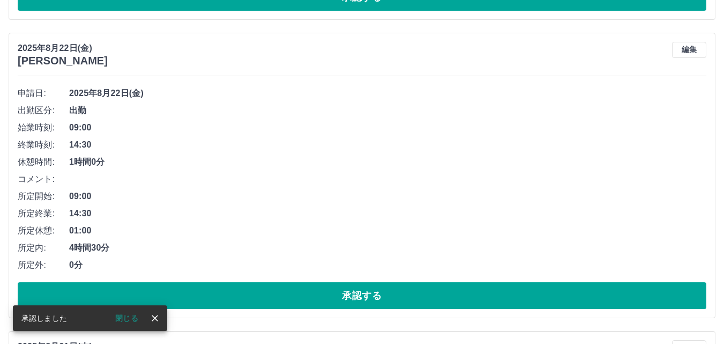
scroll to position [3689, 0]
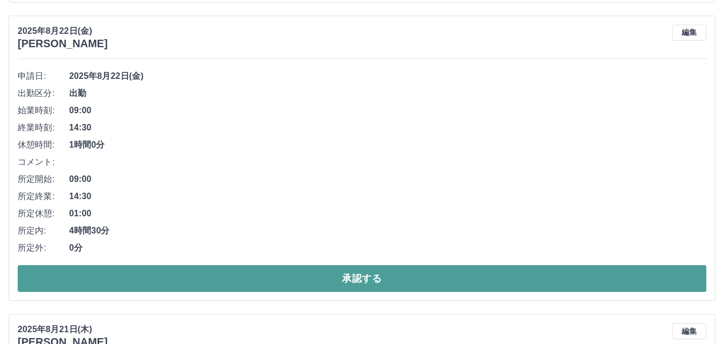
click at [386, 283] on button "承認する" at bounding box center [362, 278] width 689 height 27
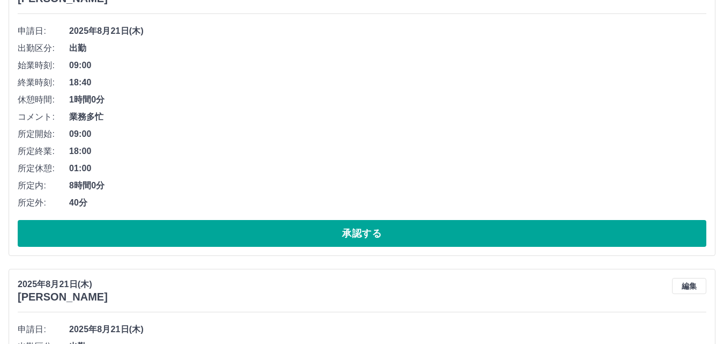
scroll to position [3743, 0]
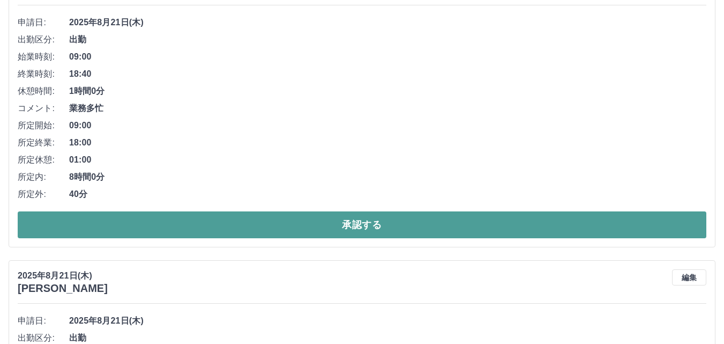
click at [434, 224] on button "承認する" at bounding box center [362, 224] width 689 height 27
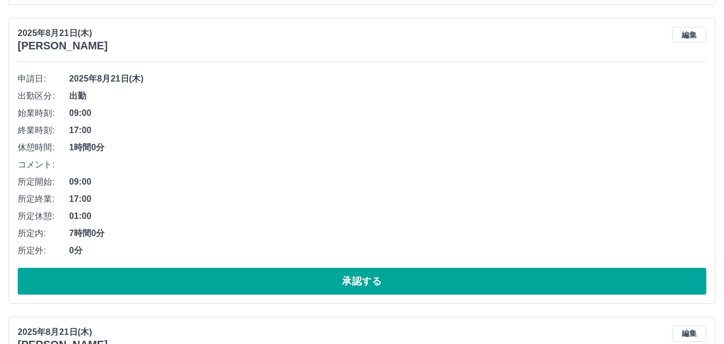
scroll to position [4302, 0]
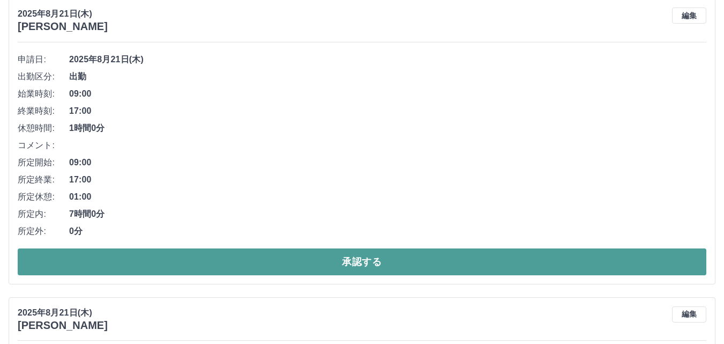
click at [400, 259] on button "承認する" at bounding box center [362, 261] width 689 height 27
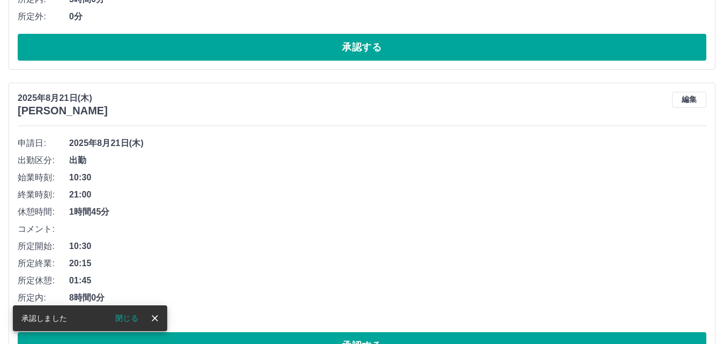
scroll to position [4272, 0]
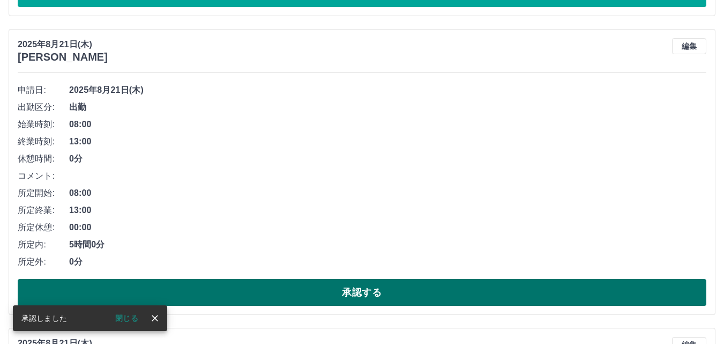
click at [384, 295] on button "承認する" at bounding box center [362, 292] width 689 height 27
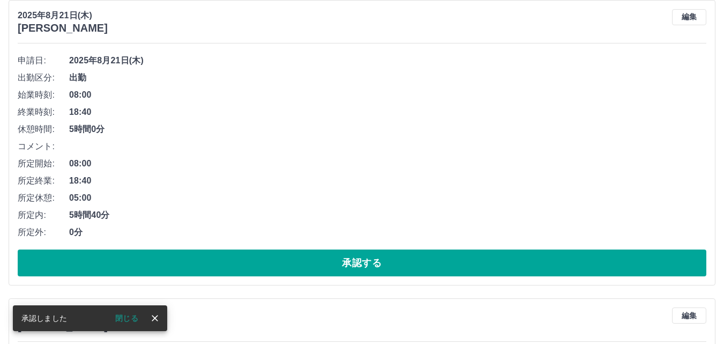
scroll to position [4617, 0]
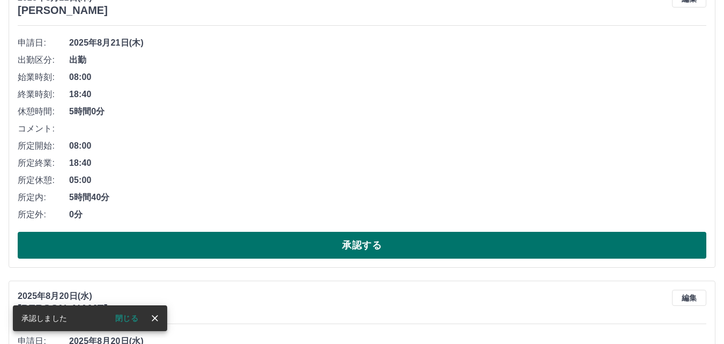
click at [383, 255] on button "承認する" at bounding box center [362, 245] width 689 height 27
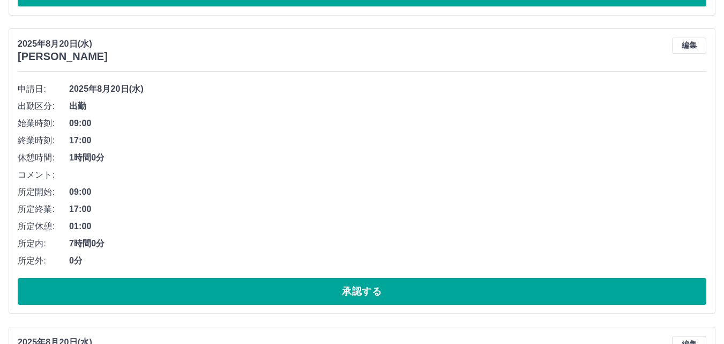
scroll to position [4587, 0]
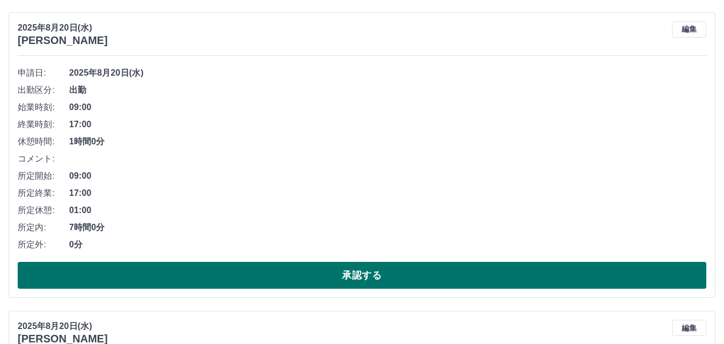
click at [442, 270] on button "承認する" at bounding box center [362, 275] width 689 height 27
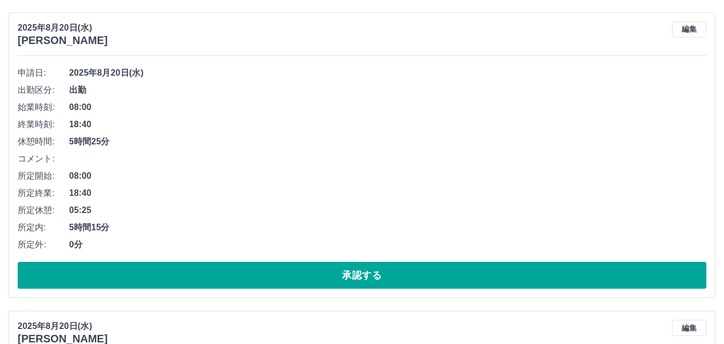
click at [442, 270] on button "承認する" at bounding box center [362, 275] width 689 height 27
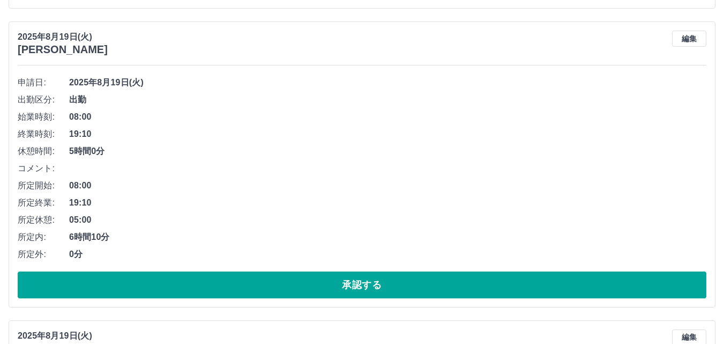
scroll to position [6088, 0]
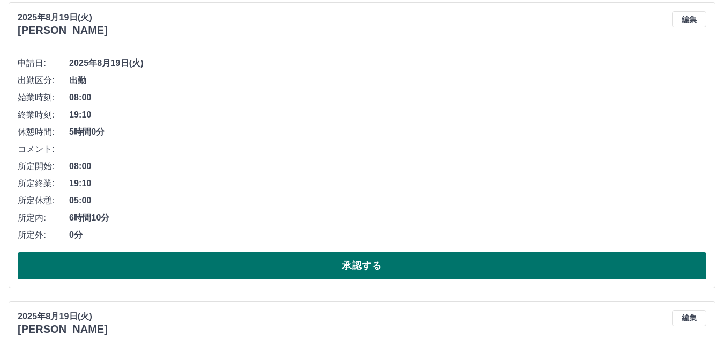
click at [477, 268] on button "承認する" at bounding box center [362, 265] width 689 height 27
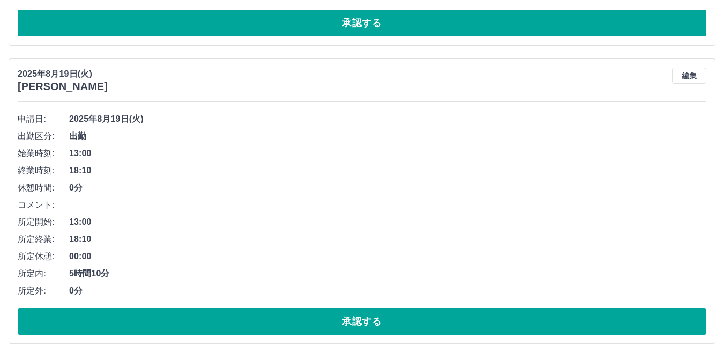
scroll to position [6593, 0]
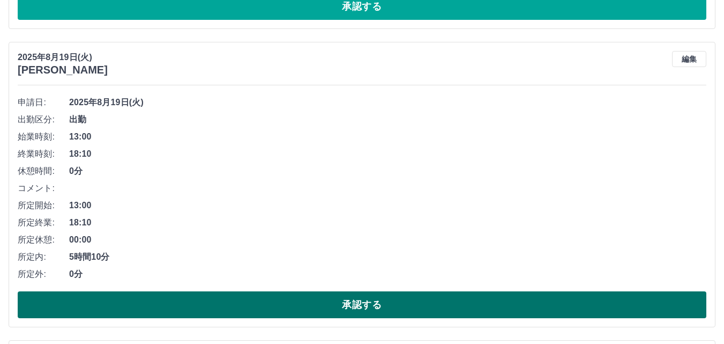
click at [460, 316] on button "承認する" at bounding box center [362, 304] width 689 height 27
click at [362, 306] on button "承認する" at bounding box center [362, 304] width 689 height 27
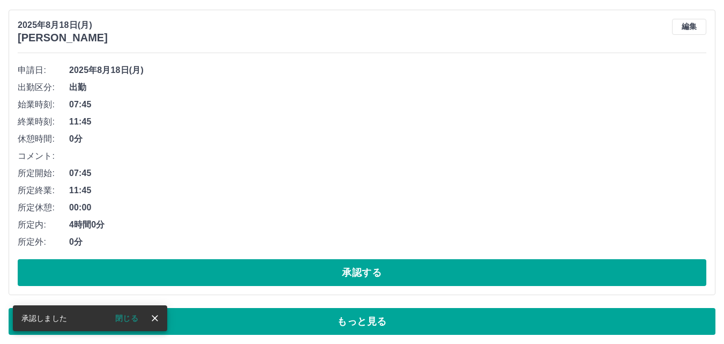
scroll to position [7227, 0]
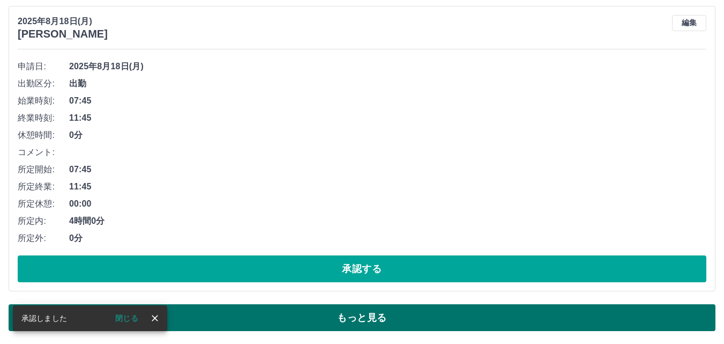
click at [375, 323] on button "もっと見る" at bounding box center [362, 317] width 707 height 27
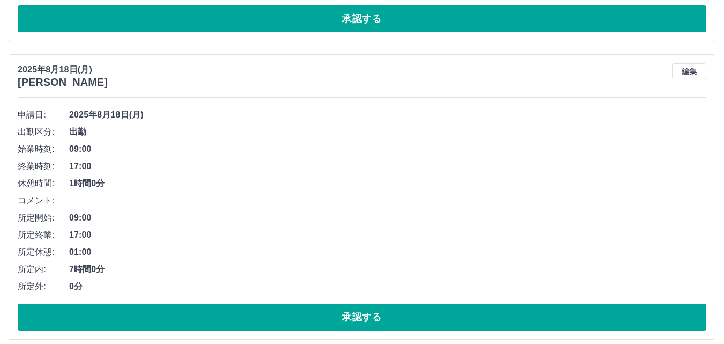
scroll to position [7495, 0]
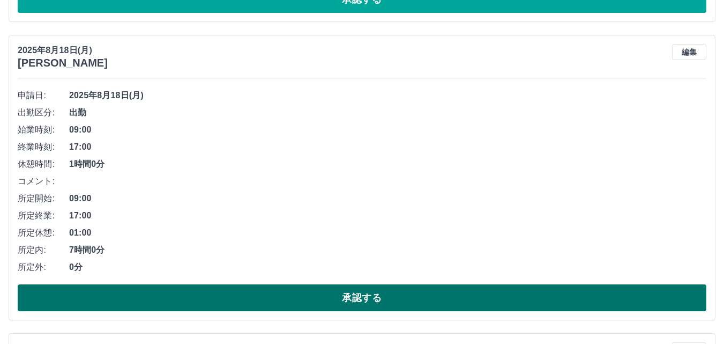
click at [382, 299] on button "承認する" at bounding box center [362, 297] width 689 height 27
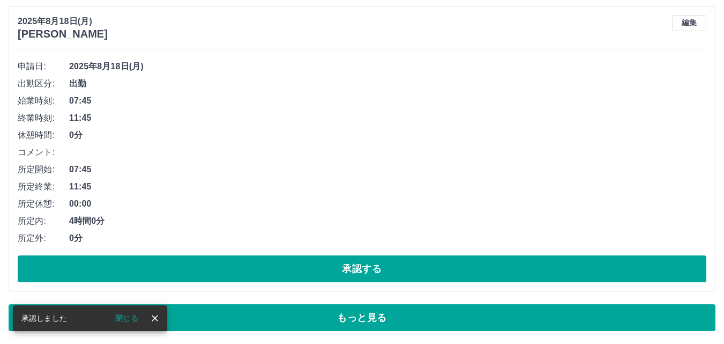
scroll to position [7227, 0]
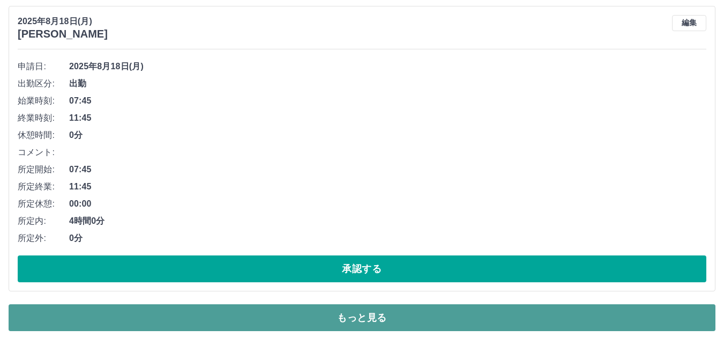
click at [380, 324] on button "もっと見る" at bounding box center [362, 317] width 707 height 27
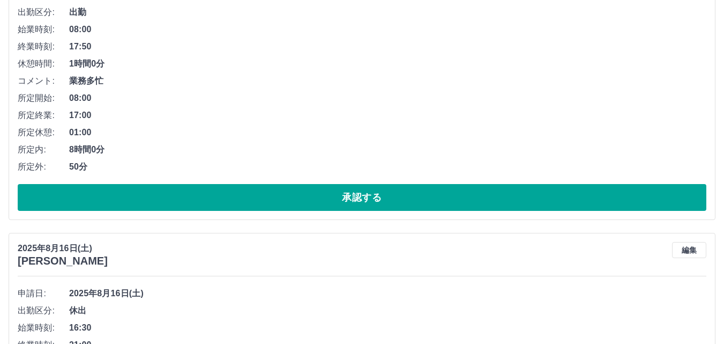
scroll to position [8353, 0]
